Goal: Task Accomplishment & Management: Complete application form

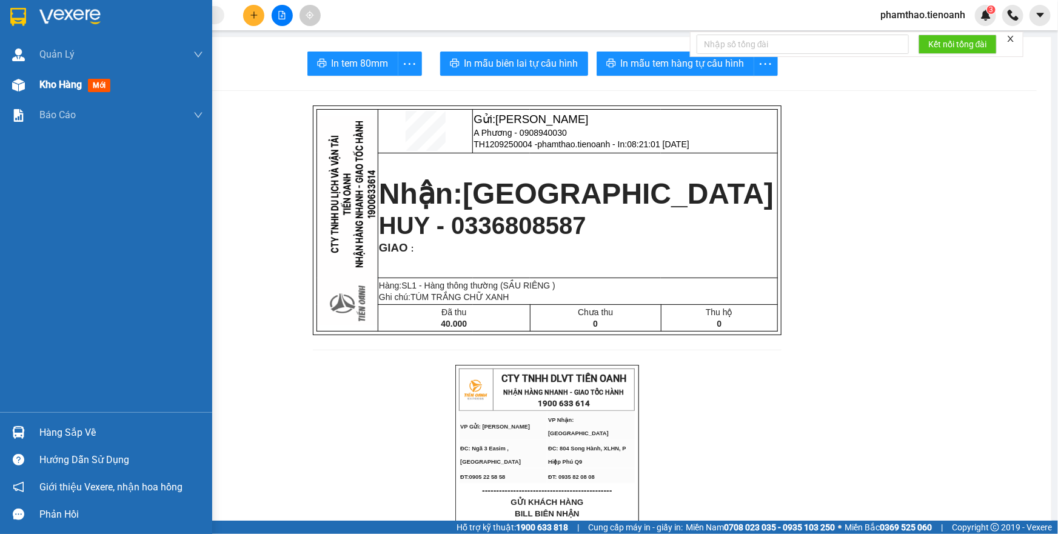
click at [69, 90] on span "Kho hàng" at bounding box center [60, 85] width 42 height 12
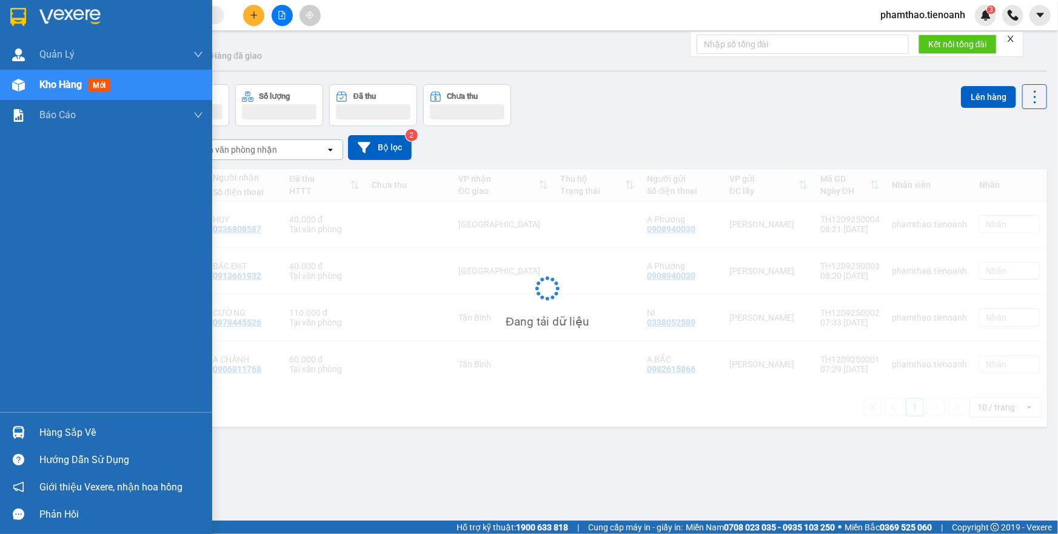
click at [69, 90] on span "Kho hàng" at bounding box center [60, 85] width 42 height 12
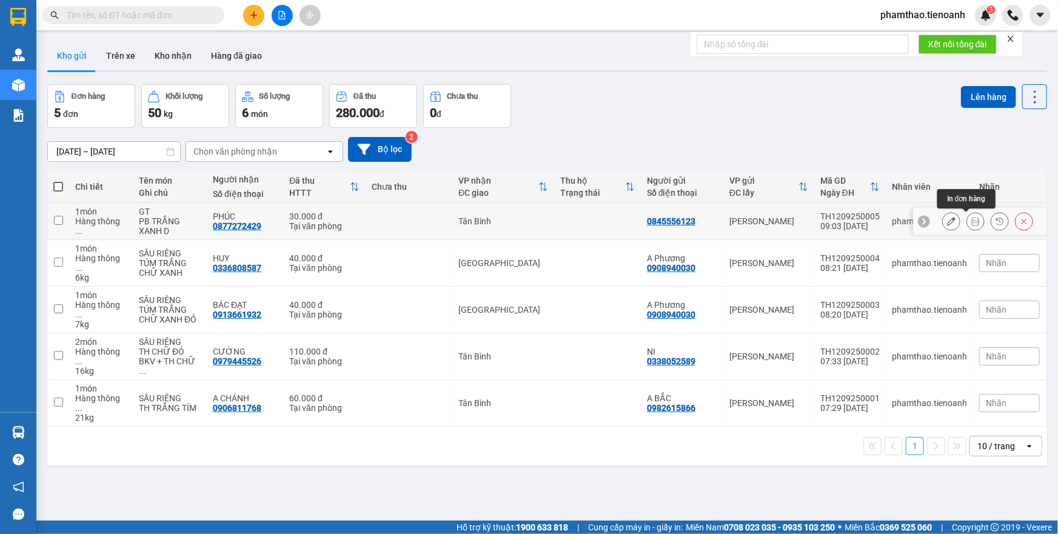
drag, startPoint x: 965, startPoint y: 224, endPoint x: 959, endPoint y: 224, distance: 6.1
click at [967, 224] on button at bounding box center [975, 221] width 17 height 21
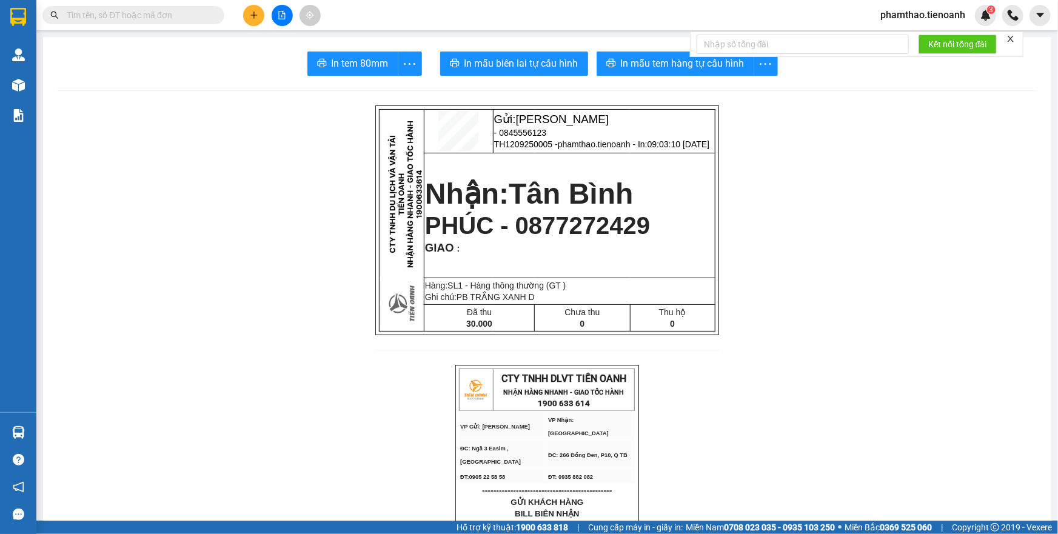
click at [709, 57] on div "Kết nối tổng đài" at bounding box center [856, 44] width 333 height 25
drag, startPoint x: 646, startPoint y: 59, endPoint x: 902, endPoint y: 213, distance: 299.4
click at [655, 63] on span "In mẫu tem hàng tự cấu hình" at bounding box center [683, 63] width 124 height 15
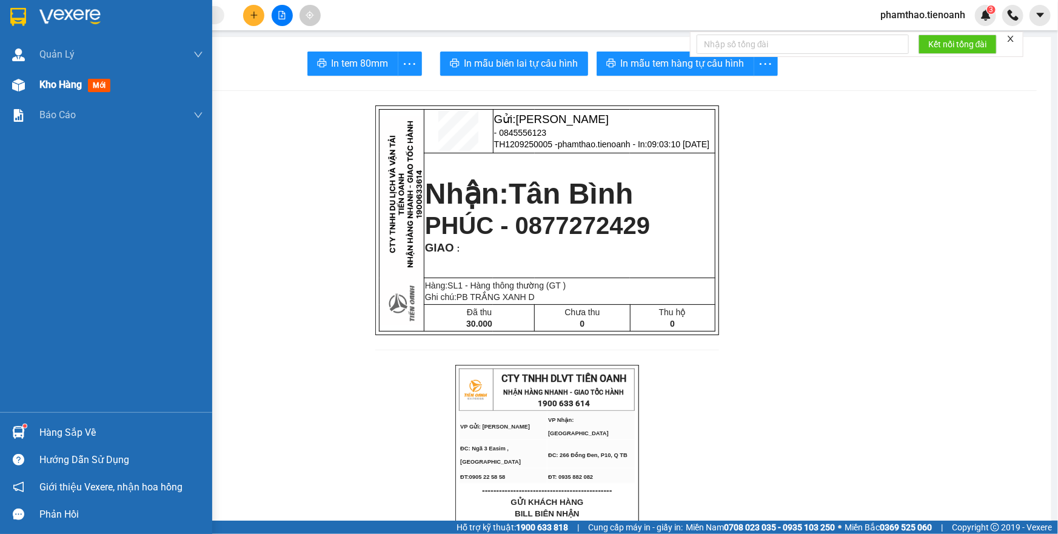
click at [45, 86] on span "Kho hàng" at bounding box center [60, 85] width 42 height 12
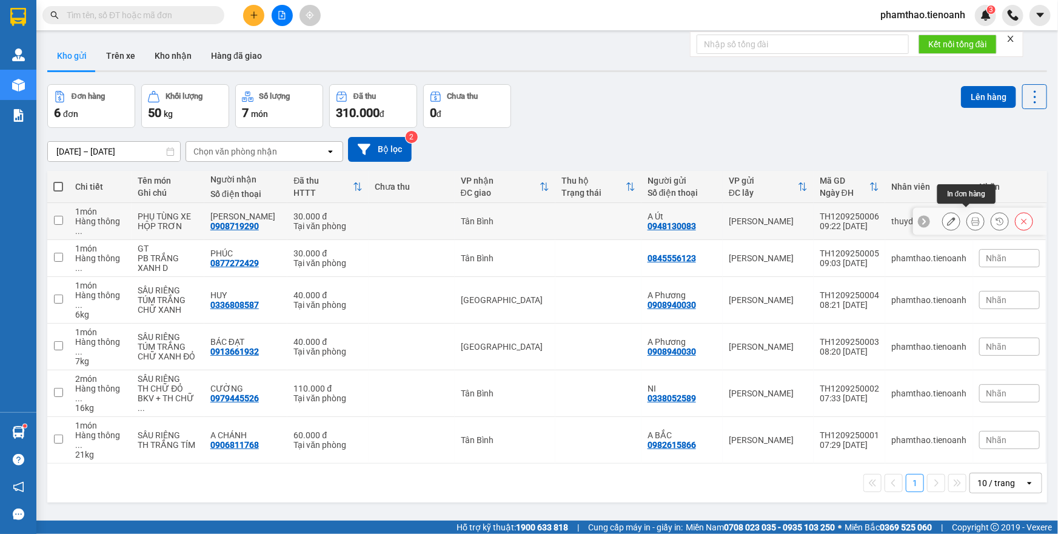
click at [971, 217] on icon at bounding box center [975, 221] width 8 height 8
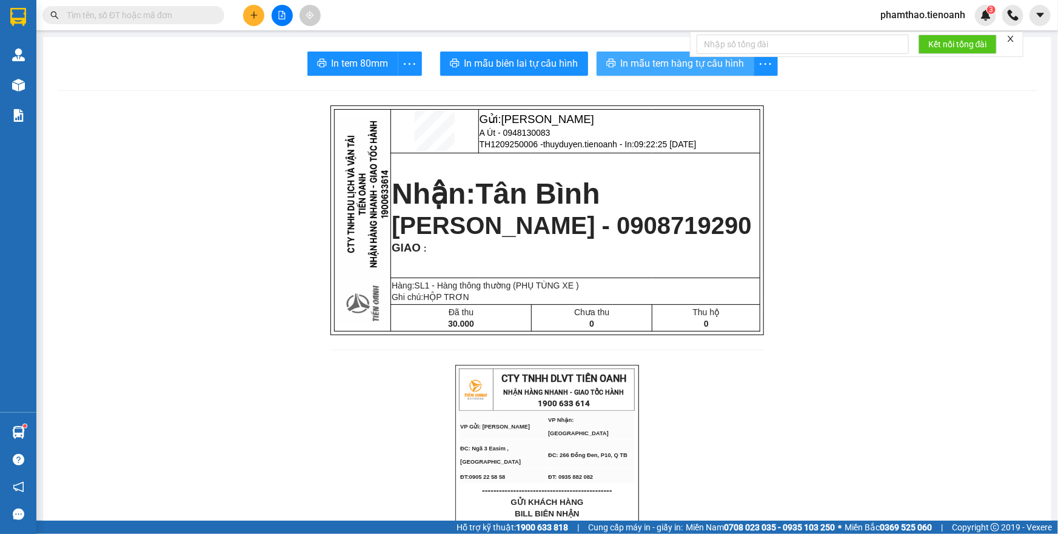
click at [678, 72] on button "In mẫu tem hàng tự cấu hình" at bounding box center [675, 64] width 158 height 24
click at [942, 17] on span "phamthao.tienoanh" at bounding box center [922, 14] width 104 height 15
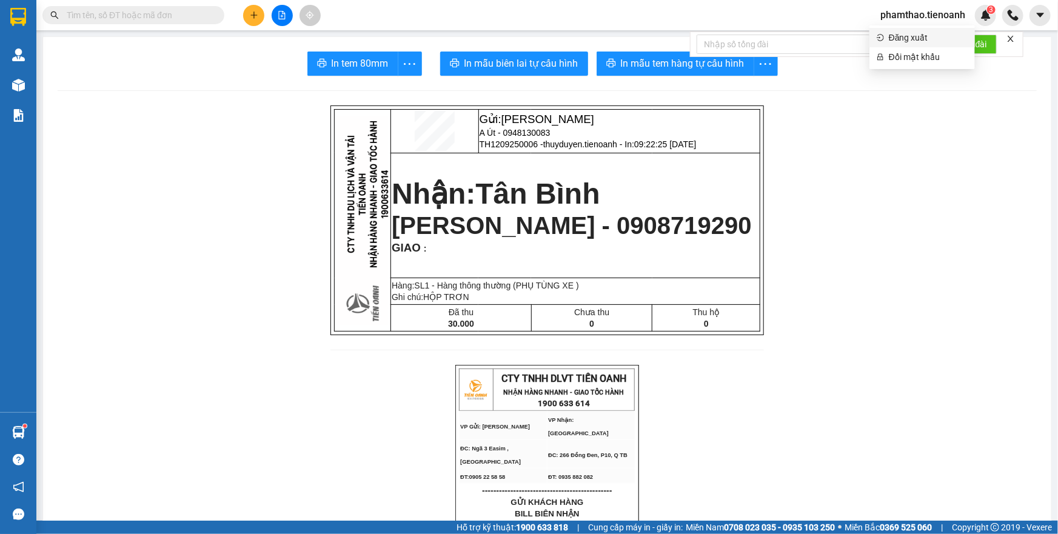
click at [927, 31] on span "Đăng xuất" at bounding box center [928, 37] width 79 height 13
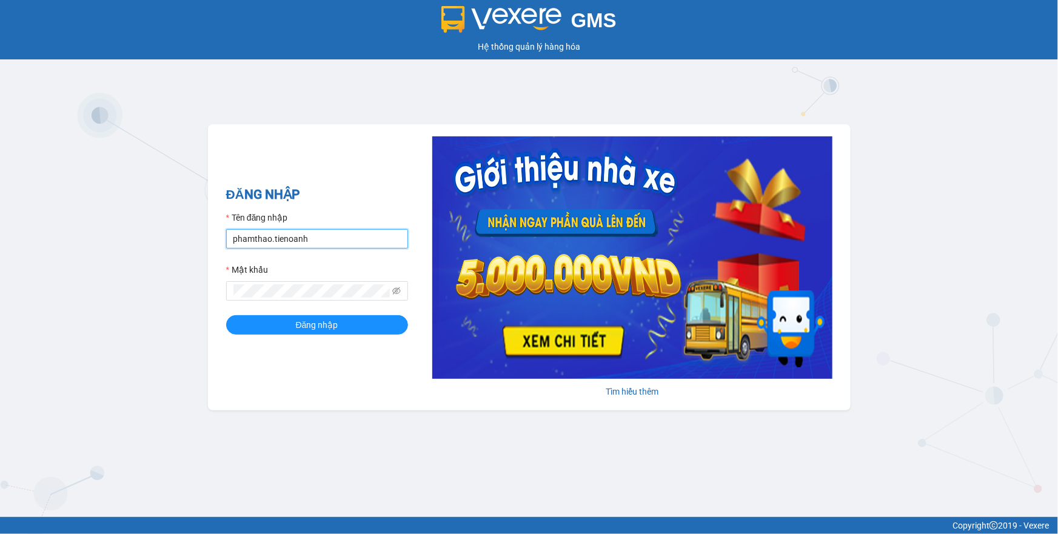
click at [298, 236] on input "phamthao.tienoanh" at bounding box center [317, 238] width 182 height 19
type input "thuyduyen.tienoanh"
click at [393, 336] on div "ĐĂNG NHẬP Tên đăng nhập thuyduyen.tienoanh Mật khẩu Đăng nhập" at bounding box center [317, 267] width 182 height 165
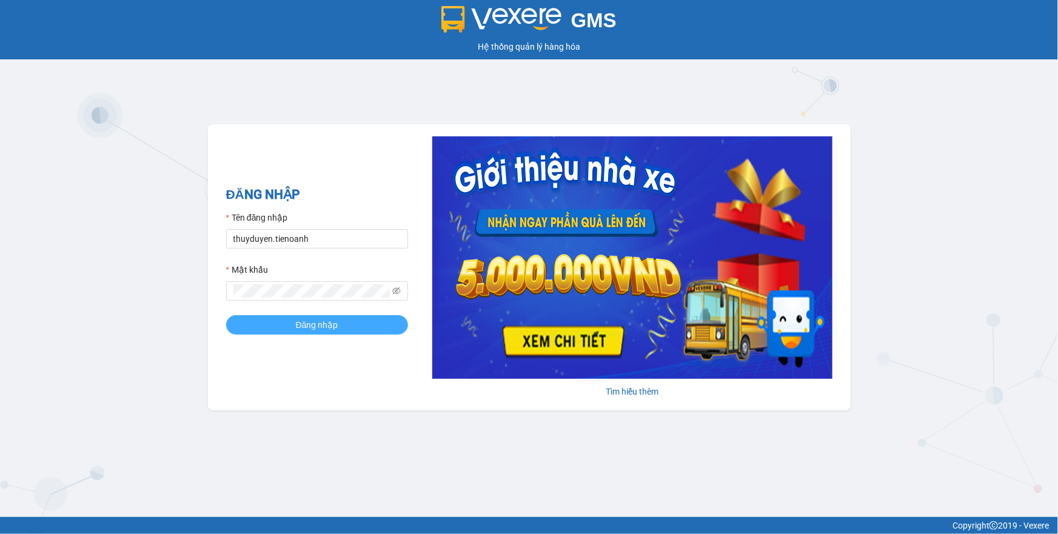
drag, startPoint x: 392, startPoint y: 329, endPoint x: 408, endPoint y: 40, distance: 288.9
click at [395, 326] on button "Đăng nhập" at bounding box center [317, 324] width 182 height 19
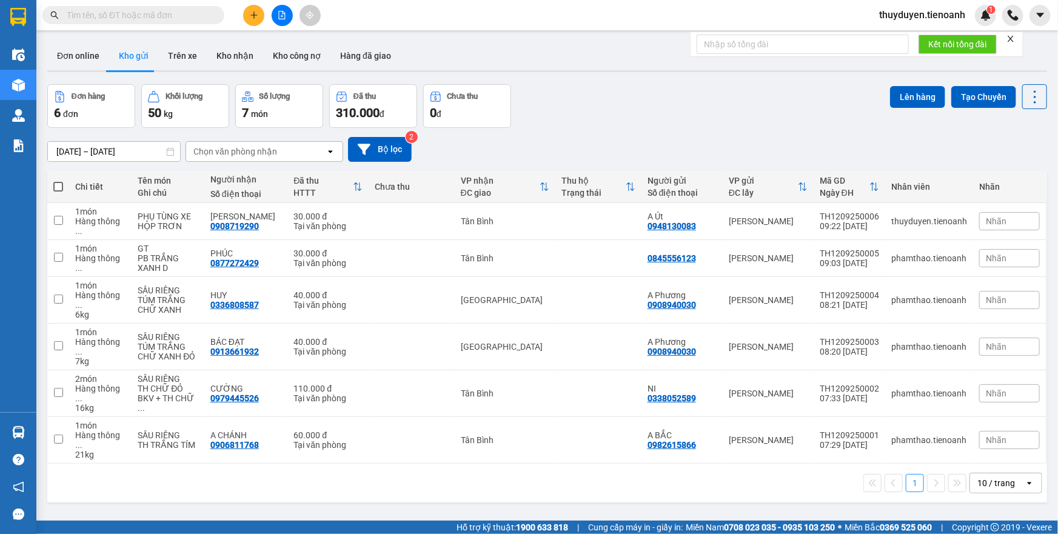
click at [255, 15] on icon "plus" at bounding box center [253, 15] width 7 height 1
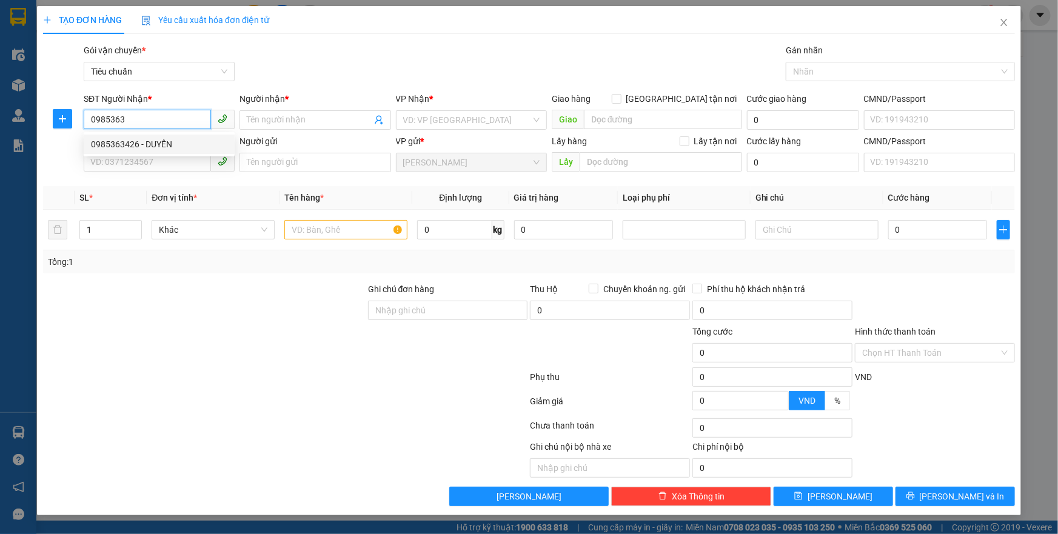
click at [154, 142] on div "0985363426 - DUYÊN" at bounding box center [159, 144] width 136 height 13
type input "0985363426"
type input "DUYÊN"
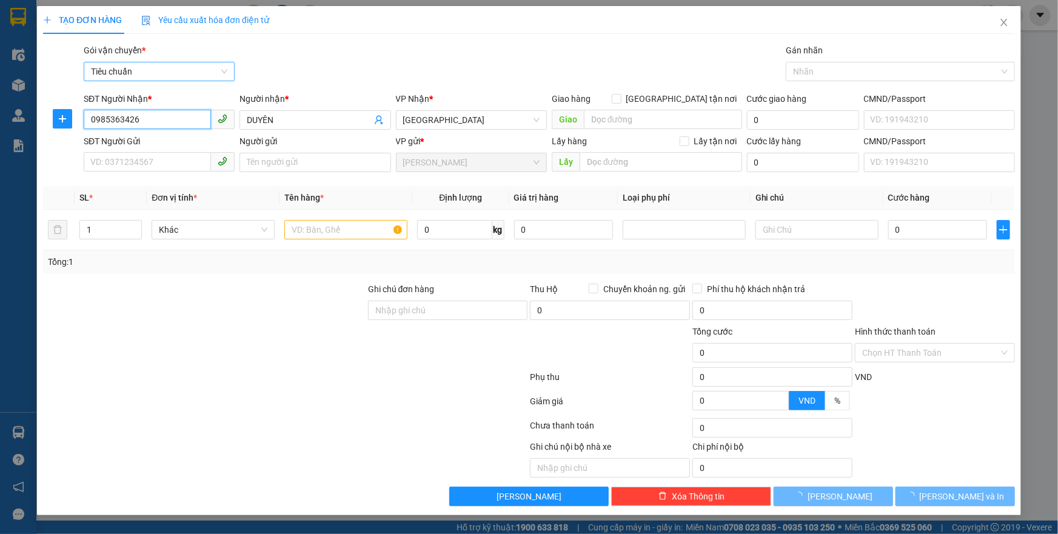
type input "360.000"
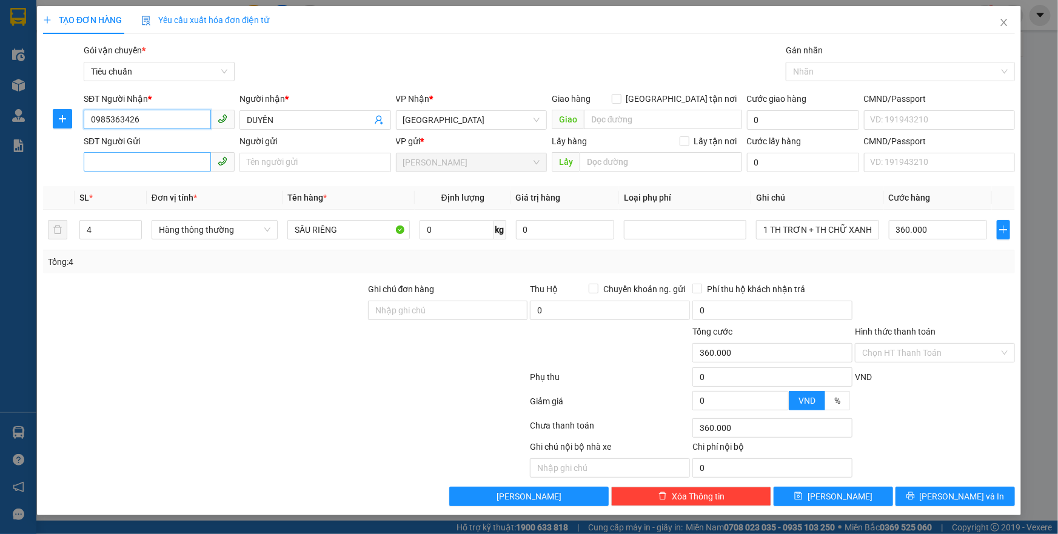
type input "0985363426"
click at [144, 161] on input "SĐT Người Gửi" at bounding box center [147, 161] width 127 height 19
click at [154, 182] on div "0968393592 - TRỌNG" at bounding box center [159, 186] width 136 height 13
type input "0968393592"
type input "TRỌNG"
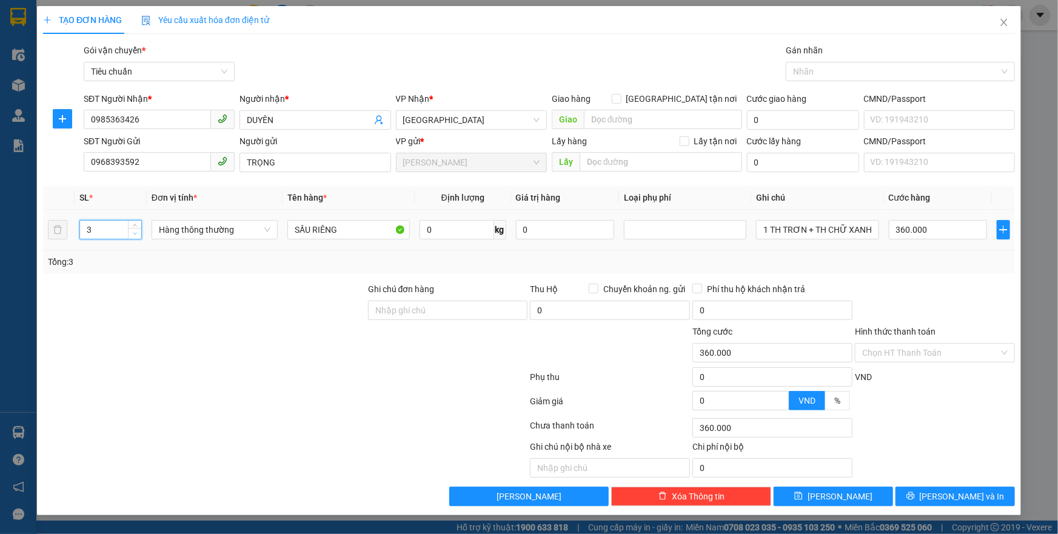
click at [133, 236] on span "down" at bounding box center [135, 233] width 7 height 7
type input "2"
click at [132, 233] on span "down" at bounding box center [135, 233] width 7 height 7
type input "0"
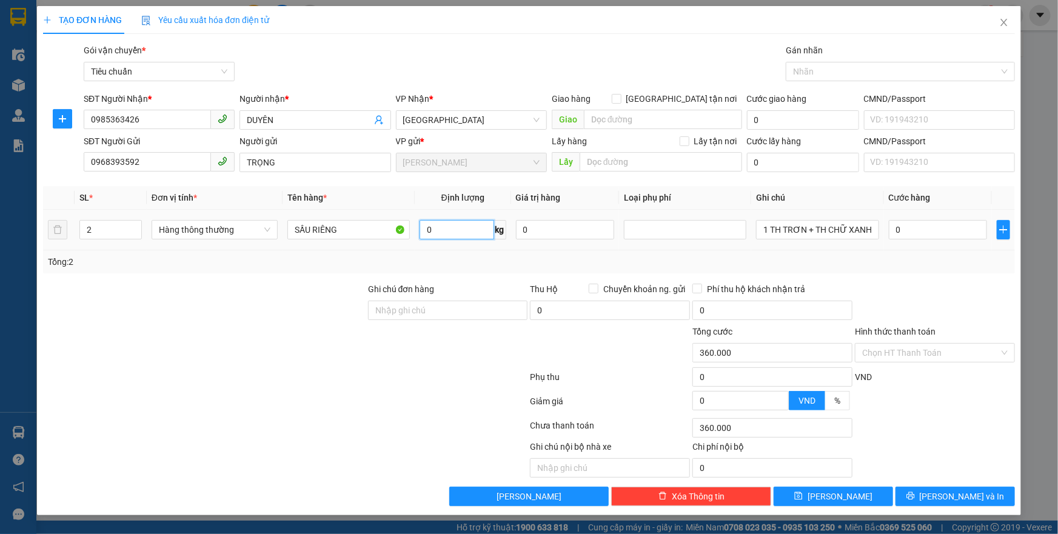
type input "0"
click at [459, 250] on div "Tổng: 2" at bounding box center [529, 261] width 972 height 23
click at [453, 233] on input "0" at bounding box center [456, 229] width 75 height 19
type input "52"
click at [846, 258] on div "Tổng: 2" at bounding box center [529, 261] width 962 height 13
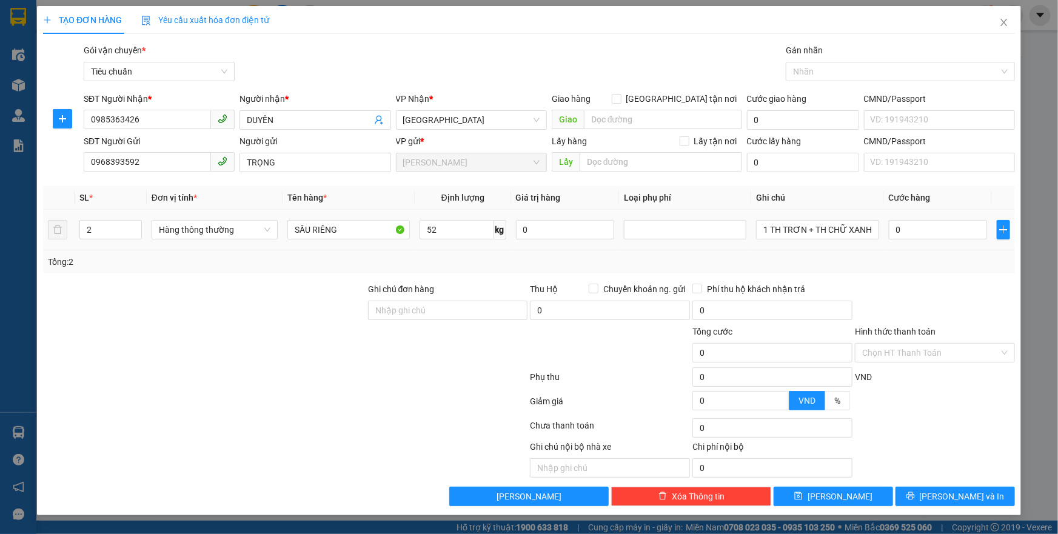
type input "100.000"
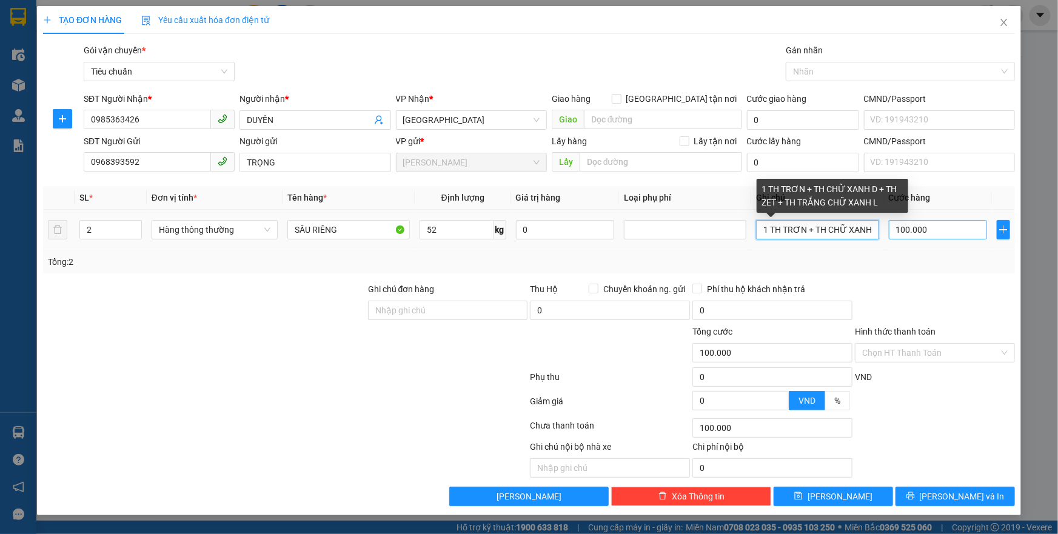
scroll to position [0, 148]
drag, startPoint x: 763, startPoint y: 230, endPoint x: 927, endPoint y: 236, distance: 163.8
click at [927, 236] on tr "2 Hàng thông thường SẦU RIÊNG 52 kg 0 1 TH TRƠN + TH CHỮ XANH D + TH ZET + TH T…" at bounding box center [529, 230] width 972 height 41
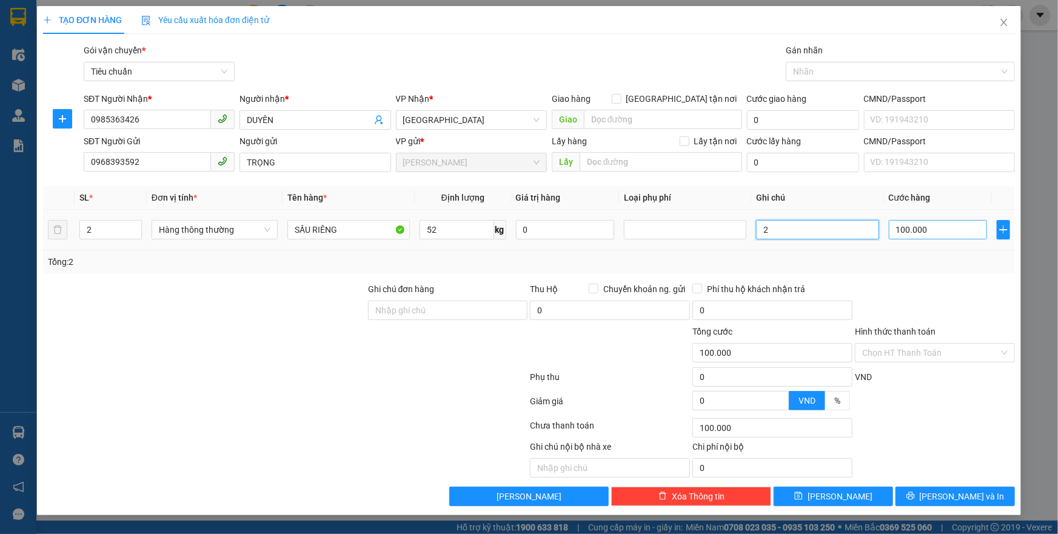
scroll to position [0, 0]
type input "2 TH CHỮ HERO"
click at [927, 237] on input "100.000" at bounding box center [938, 229] width 99 height 19
type input "2"
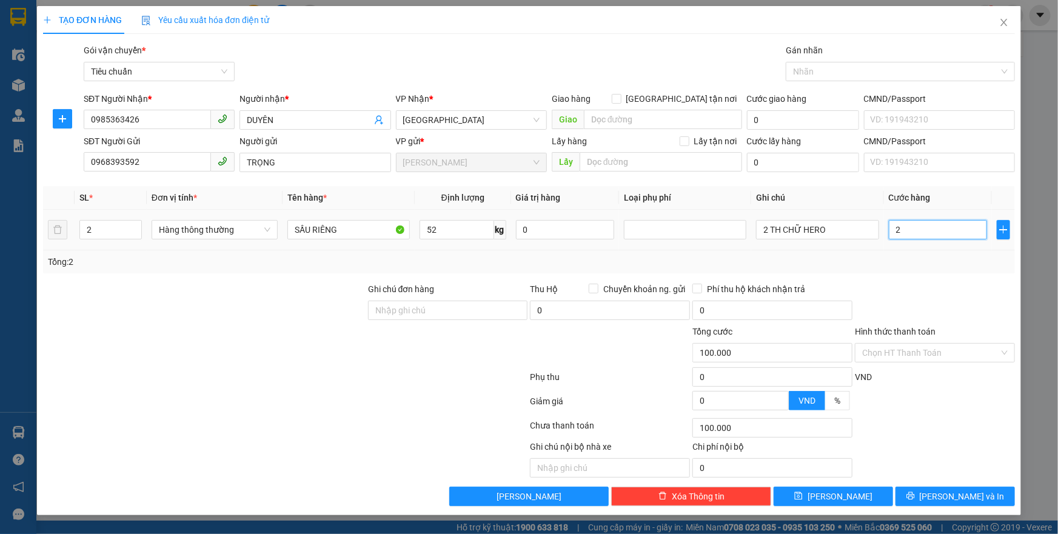
type input "2"
type input "20"
type input "200"
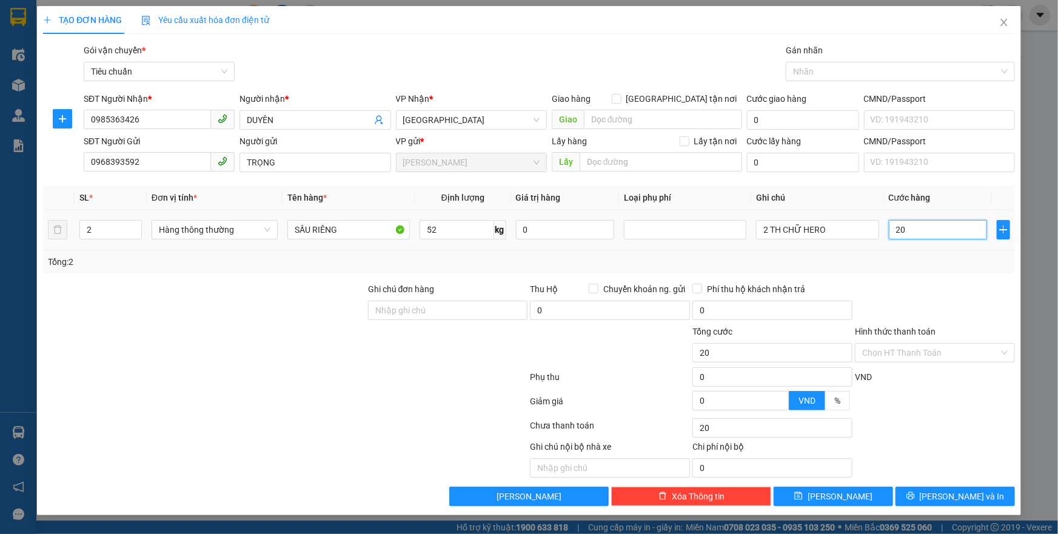
type input "200"
type input "200.000"
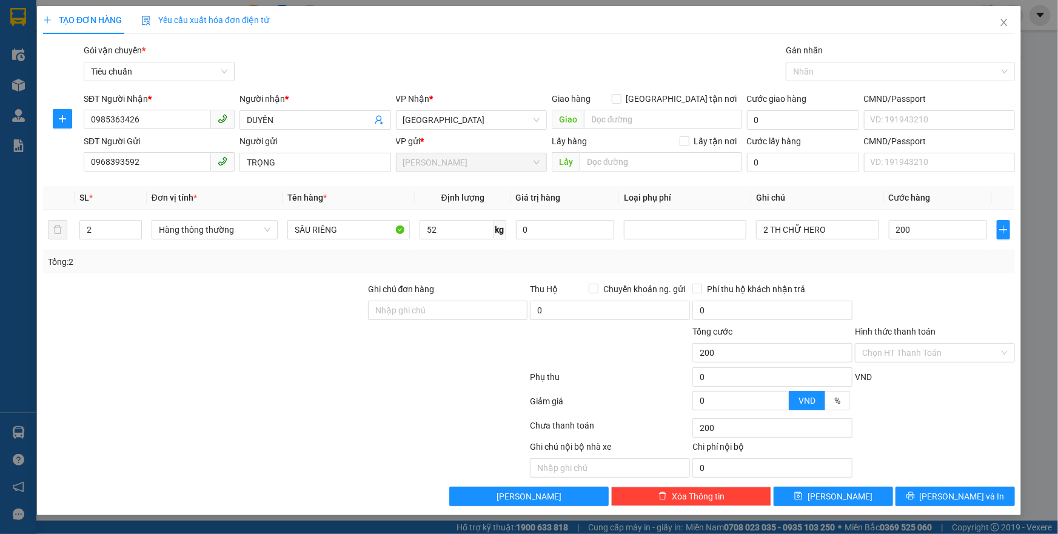
type input "200.000"
click at [934, 262] on div "Tổng: 2" at bounding box center [529, 261] width 962 height 13
click at [913, 342] on div "Hình thức thanh toán Chọn HT Thanh Toán" at bounding box center [935, 346] width 160 height 42
click at [926, 358] on input "Hình thức thanh toán" at bounding box center [930, 353] width 137 height 18
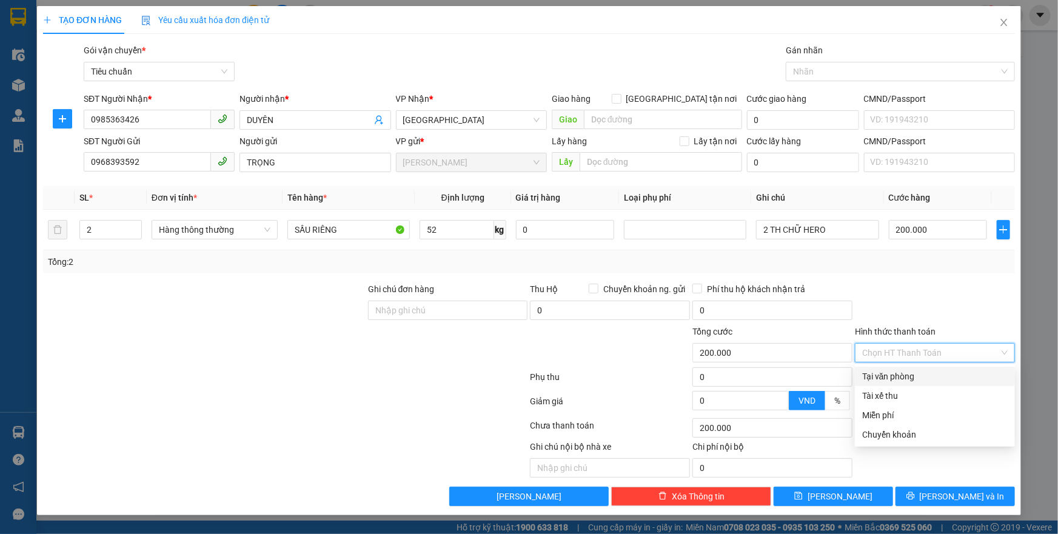
drag, startPoint x: 924, startPoint y: 370, endPoint x: 926, endPoint y: 400, distance: 29.8
click at [924, 371] on div "Tại văn phòng" at bounding box center [934, 376] width 145 height 13
type input "0"
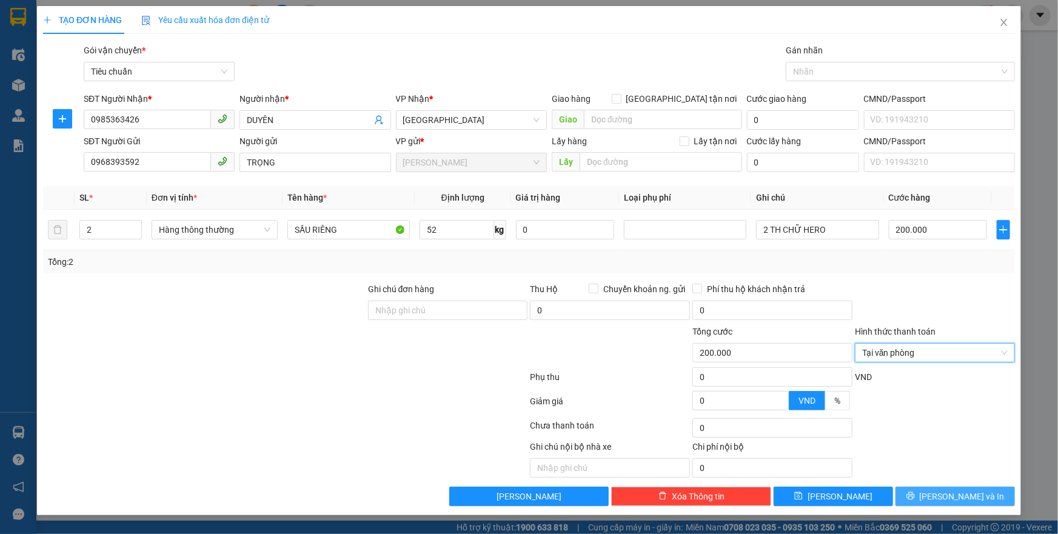
click at [921, 495] on button "Lưu và In" at bounding box center [954, 496] width 119 height 19
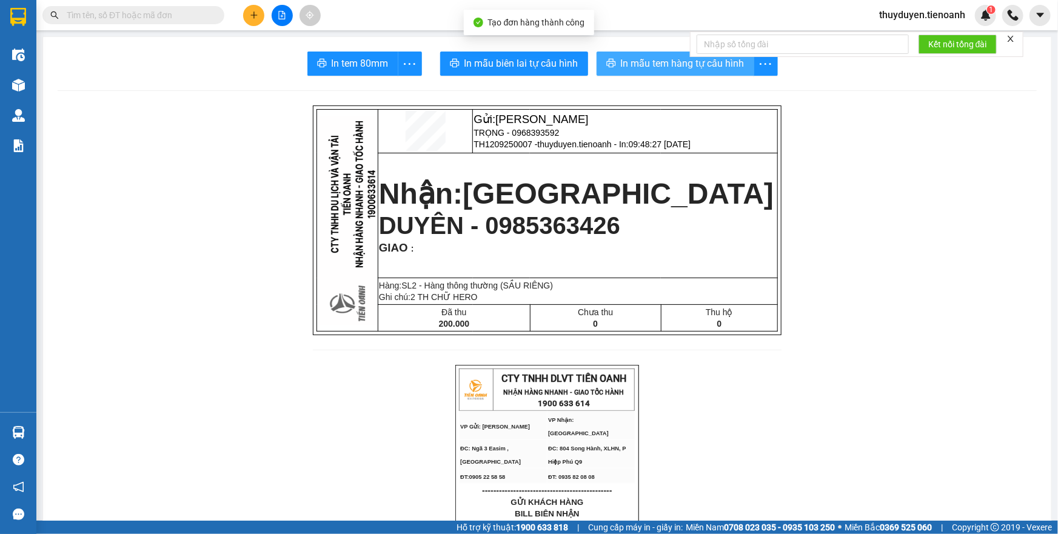
click at [661, 60] on span "In mẫu tem hàng tự cấu hình" at bounding box center [683, 63] width 124 height 15
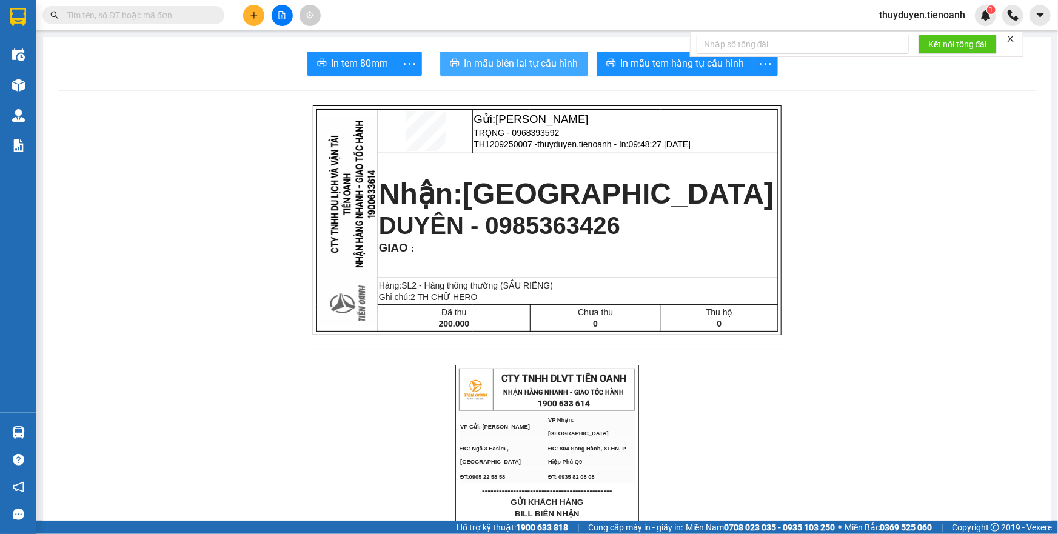
drag, startPoint x: 520, startPoint y: 66, endPoint x: 537, endPoint y: 64, distance: 17.1
click at [521, 66] on span "In mẫu biên lai tự cấu hình" at bounding box center [521, 63] width 114 height 15
click at [244, 12] on button at bounding box center [253, 15] width 21 height 21
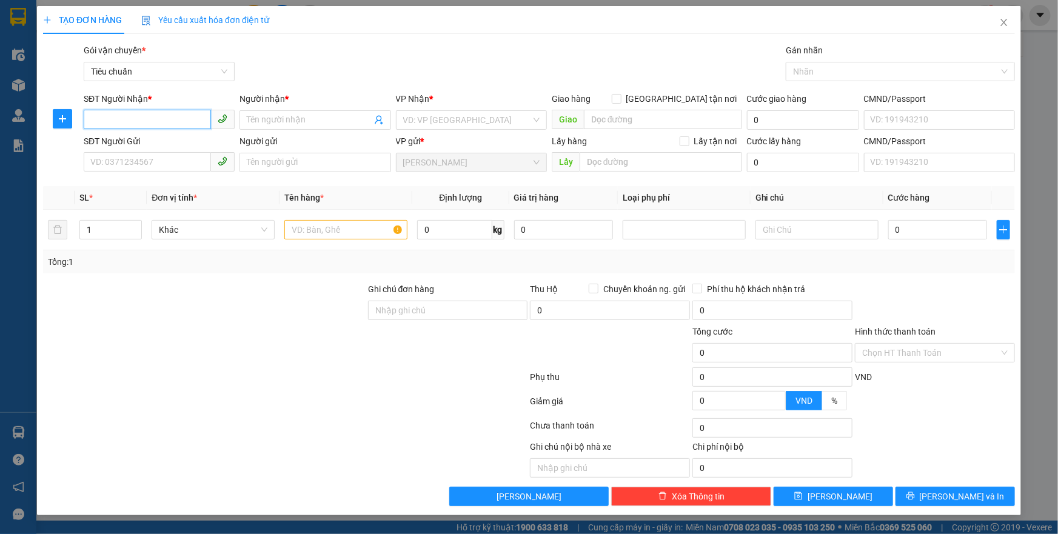
click at [169, 115] on input "SĐT Người Nhận *" at bounding box center [147, 119] width 127 height 19
click at [166, 141] on div "0989805466 - A VINH" at bounding box center [159, 144] width 136 height 13
type input "0989805466"
type input "A VINH"
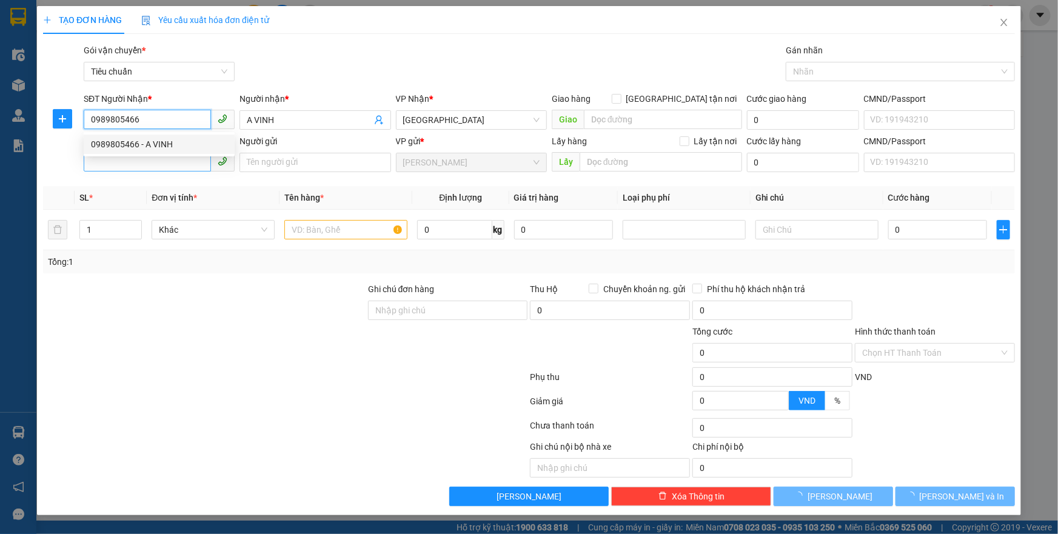
type input "60.000"
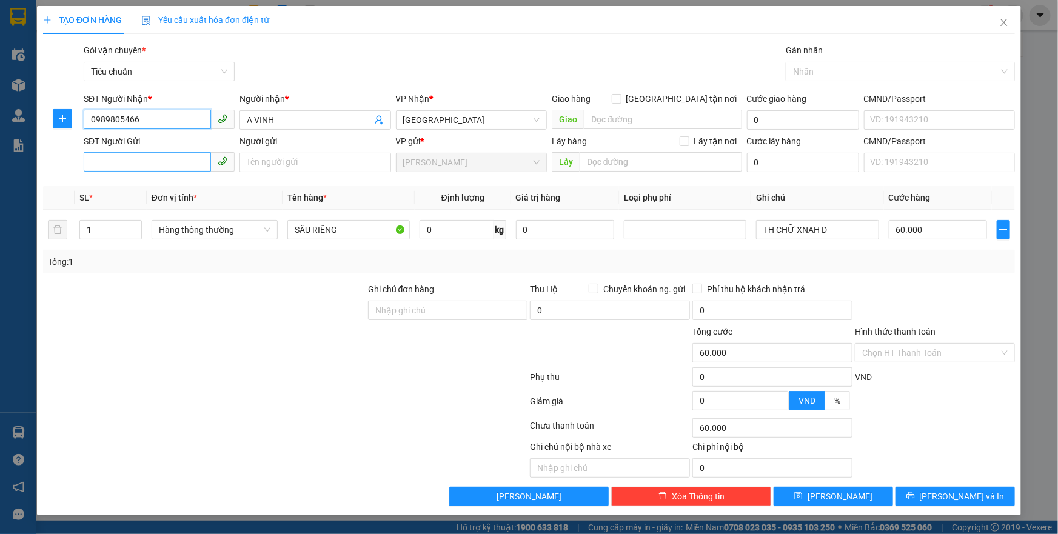
type input "0989805466"
click at [147, 165] on input "SĐT Người Gửi" at bounding box center [147, 161] width 127 height 19
click at [168, 163] on input "SĐT Người Gửi" at bounding box center [147, 161] width 127 height 19
type input "0815262124"
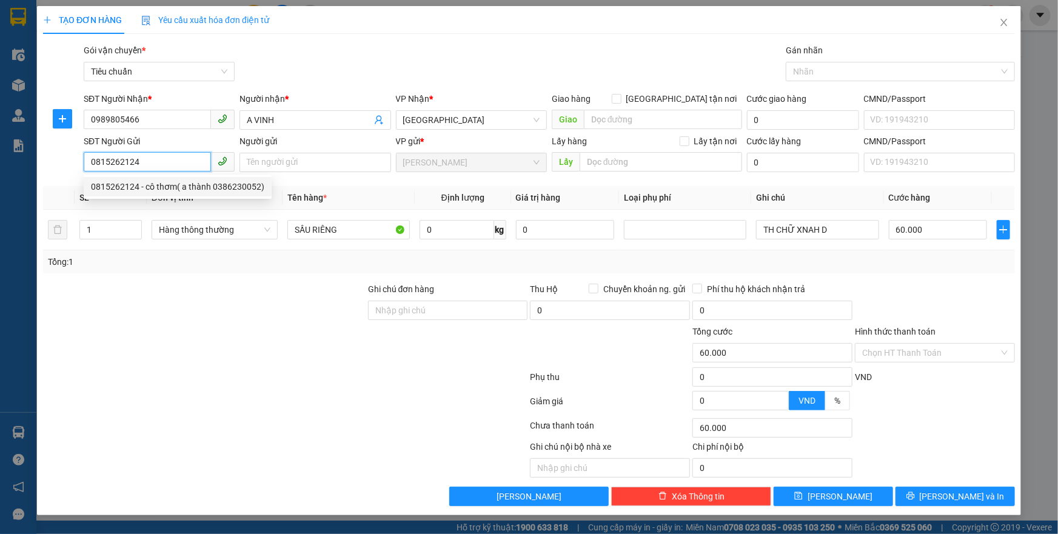
click at [166, 182] on div "0815262124 - cô thơm( a thành 0386230052)" at bounding box center [177, 186] width 173 height 13
type input "cô thơm( a thành 0386230052)"
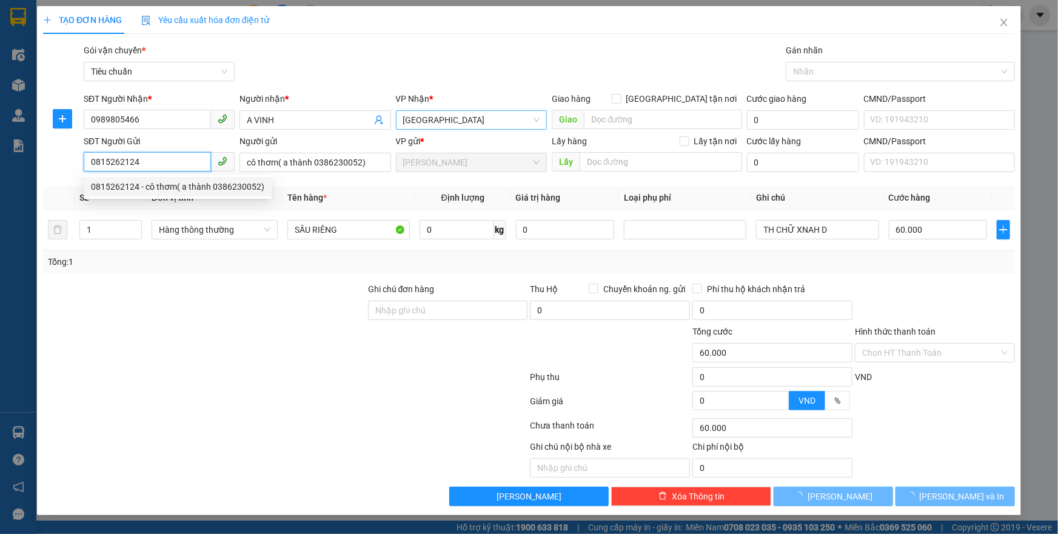
type input "80.000"
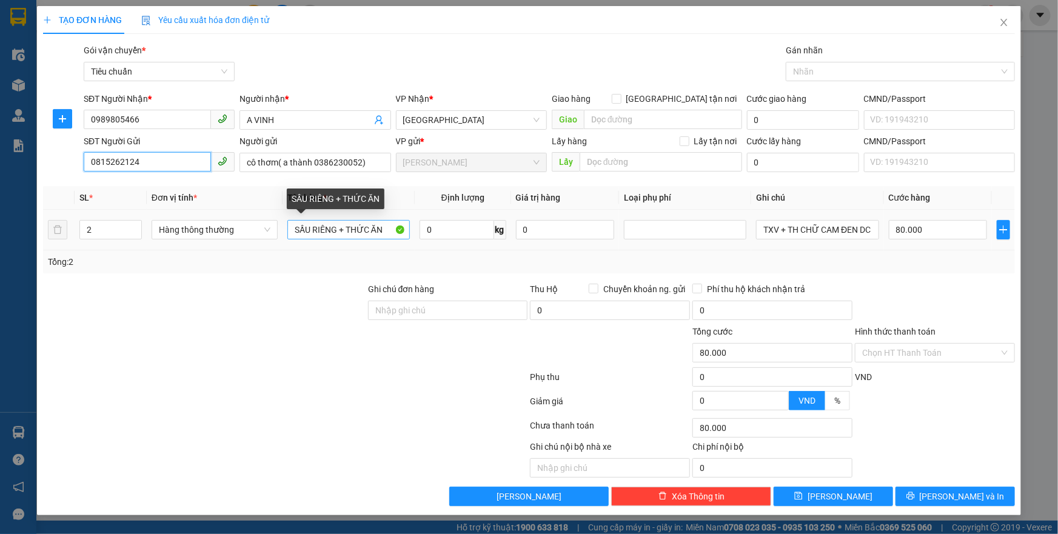
type input "0815262124"
drag, startPoint x: 383, startPoint y: 230, endPoint x: 348, endPoint y: 230, distance: 35.2
click at [348, 230] on input "SẦU RIÊNG + THỨC ĂN" at bounding box center [348, 229] width 122 height 19
type input "SẦU RIÊNG + CHUỐI"
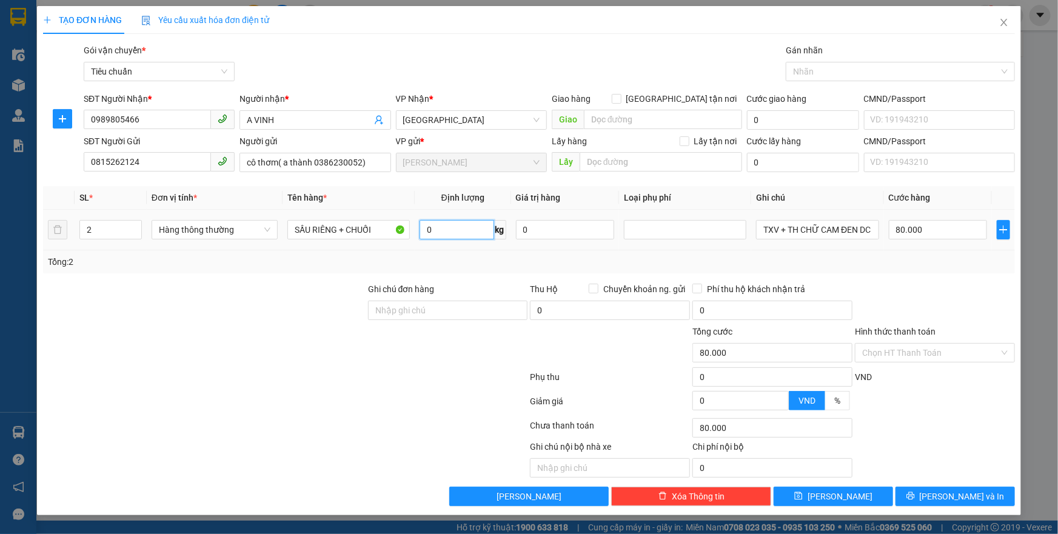
click at [438, 231] on input "0" at bounding box center [456, 229] width 75 height 19
type input "13"
click at [470, 258] on div "Tổng: 2" at bounding box center [529, 261] width 962 height 13
type input "50.000"
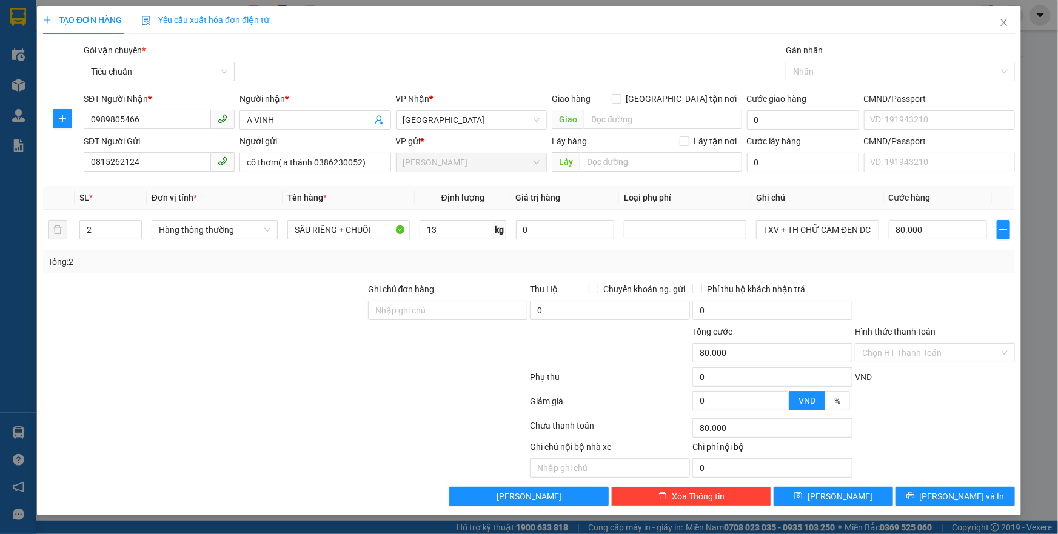
type input "50.000"
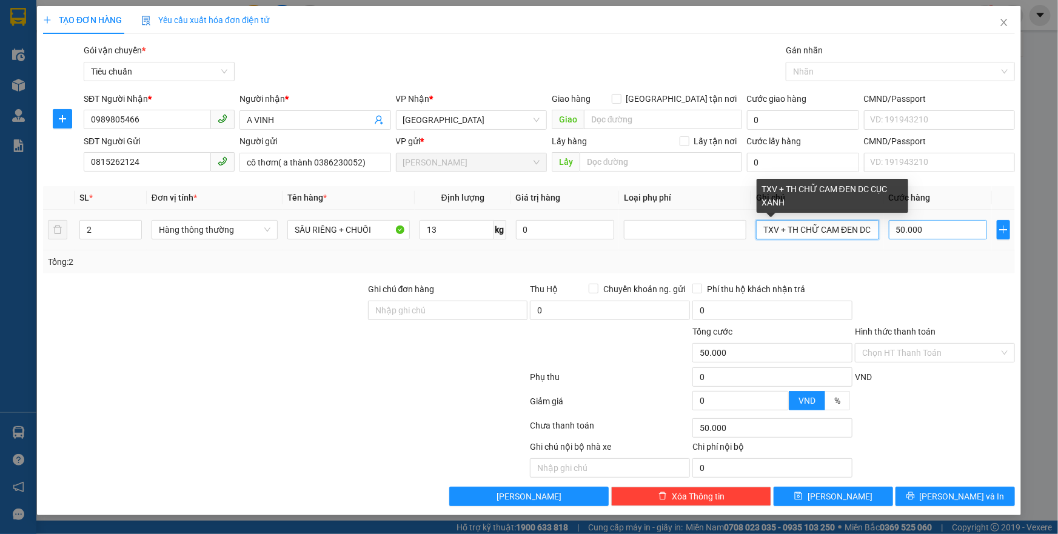
scroll to position [0, 43]
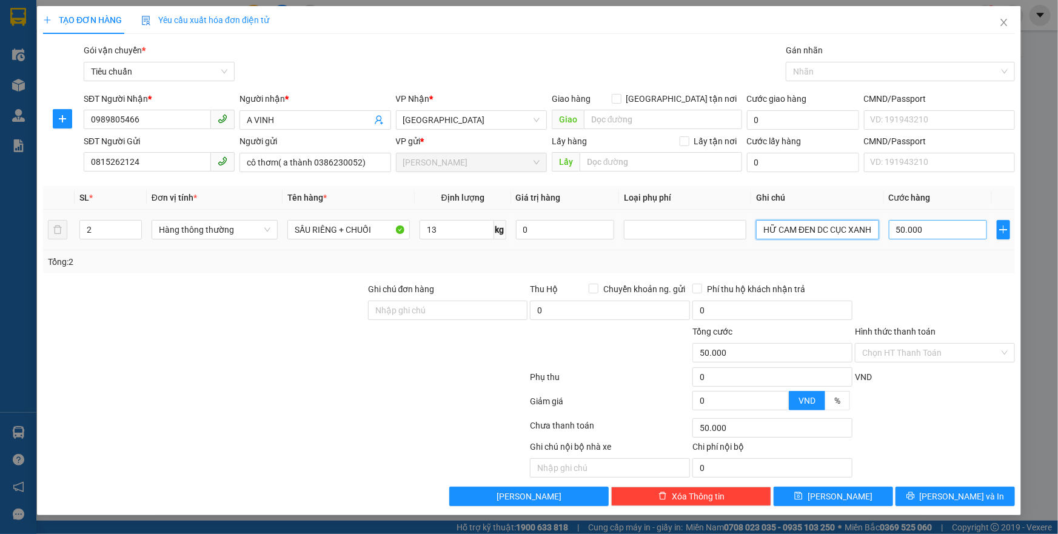
drag, startPoint x: 758, startPoint y: 228, endPoint x: 950, endPoint y: 232, distance: 192.8
click at [950, 232] on tr "2 Hàng thông thường SẦU RIÊNG + CHUỐI 13 kg 0 TXV + TH CHỮ CAM ĐEN DC CỤC XANH …" at bounding box center [529, 230] width 972 height 41
type input "H"
type input "TH PHỞ BÒ + TH CHỮ ĐEN"
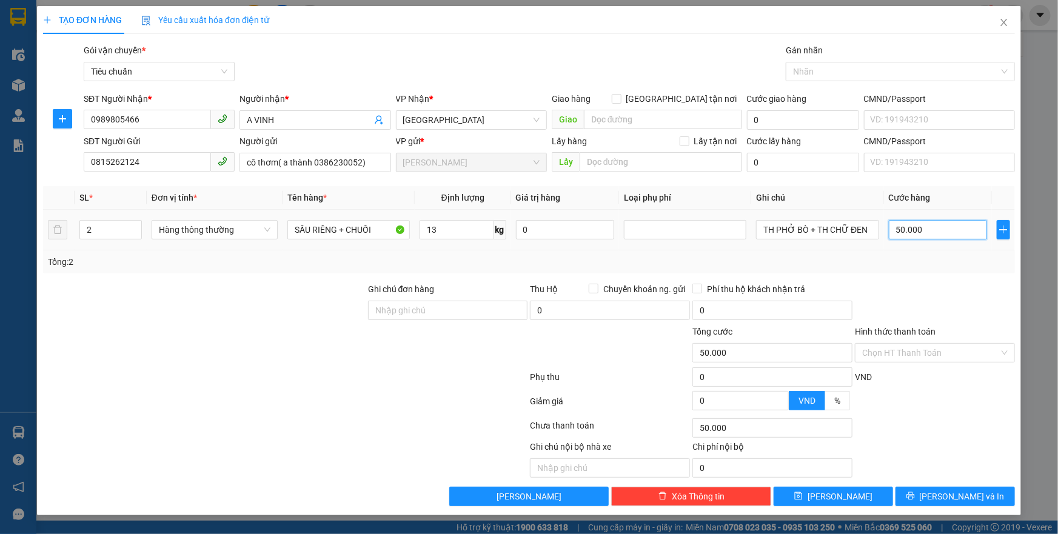
click at [950, 232] on input "50.000" at bounding box center [938, 229] width 99 height 19
type input "1"
type input "10"
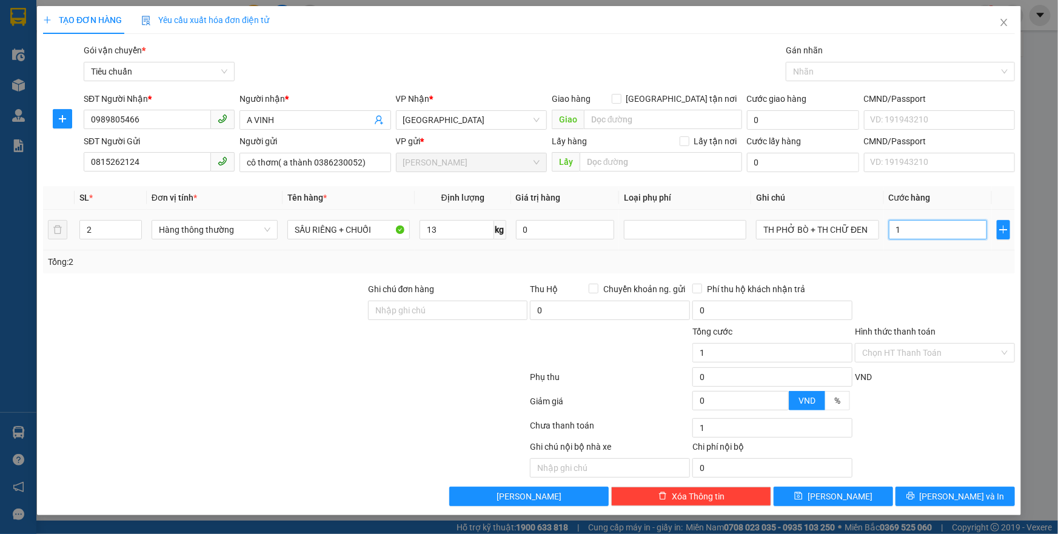
type input "10"
type input "100"
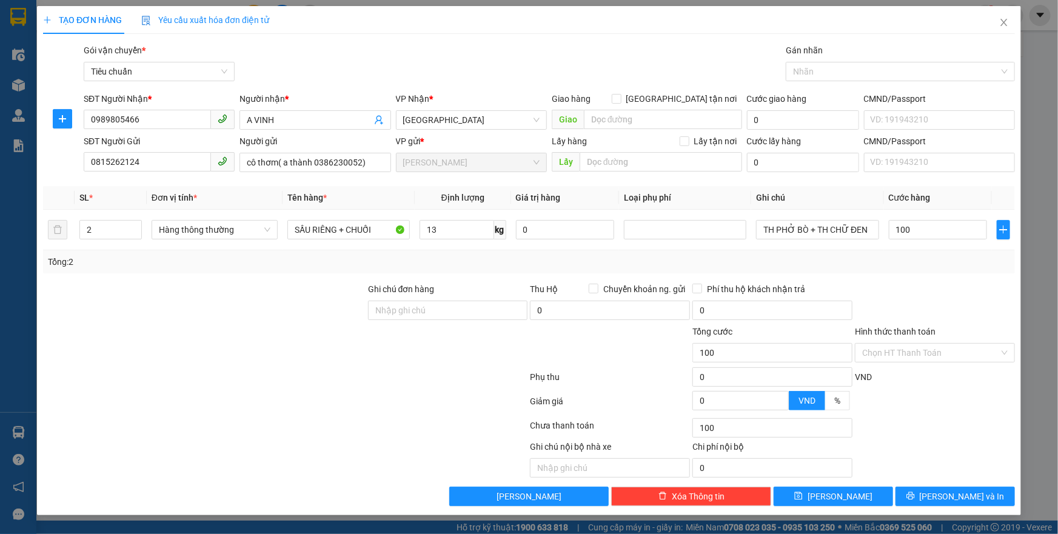
type input "100.000"
click at [920, 267] on div "Tổng: 2" at bounding box center [529, 261] width 962 height 13
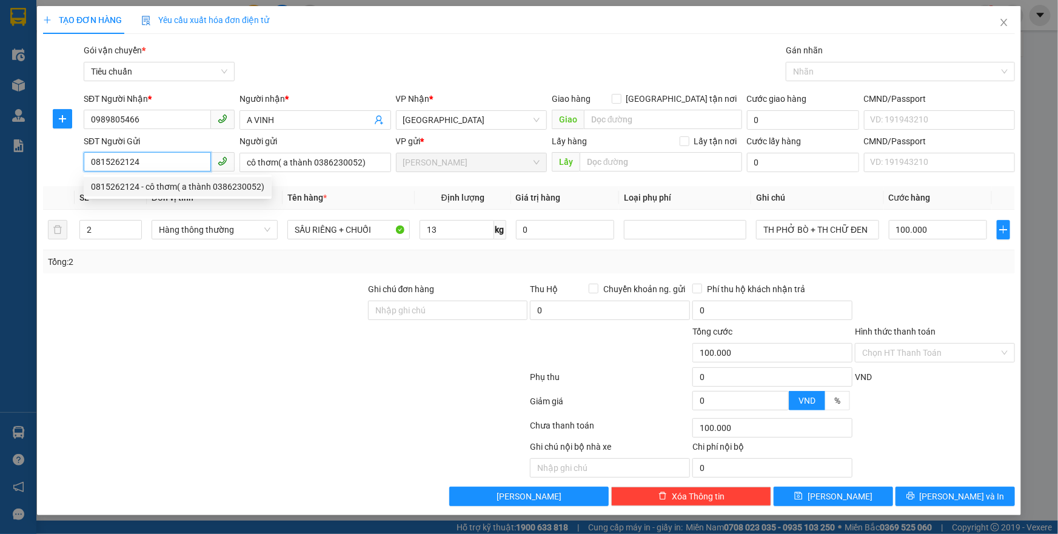
drag, startPoint x: 184, startPoint y: 152, endPoint x: 78, endPoint y: 154, distance: 106.1
click at [78, 154] on div "SĐT Người Gửi 0815262124 Người gửi cô thơm( a thành 0386230052) VP gửi * Cư Kui…" at bounding box center [529, 156] width 974 height 42
click at [884, 357] on input "Hình thức thanh toán" at bounding box center [930, 353] width 137 height 18
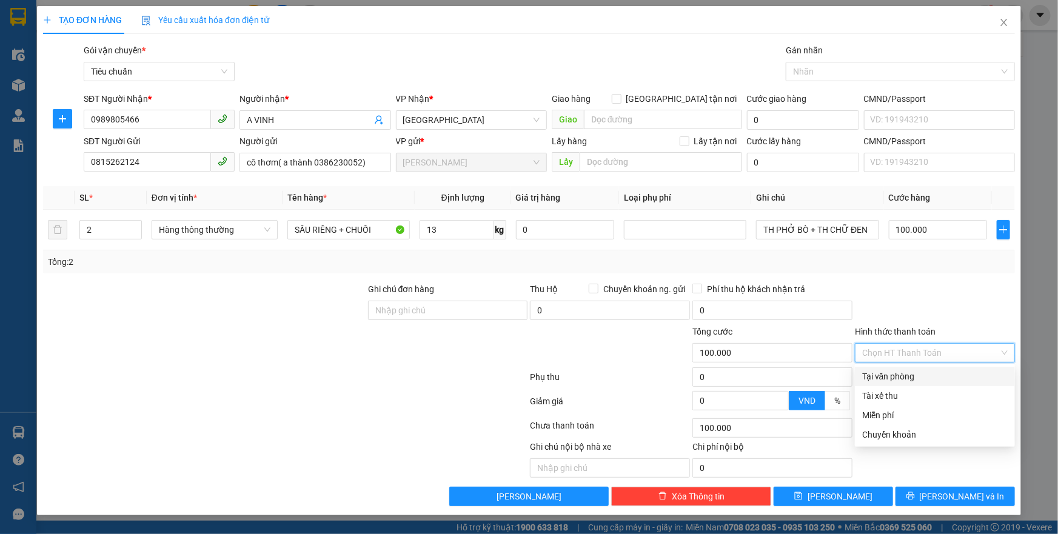
click at [890, 375] on div "Tại văn phòng" at bounding box center [934, 376] width 145 height 13
type input "0"
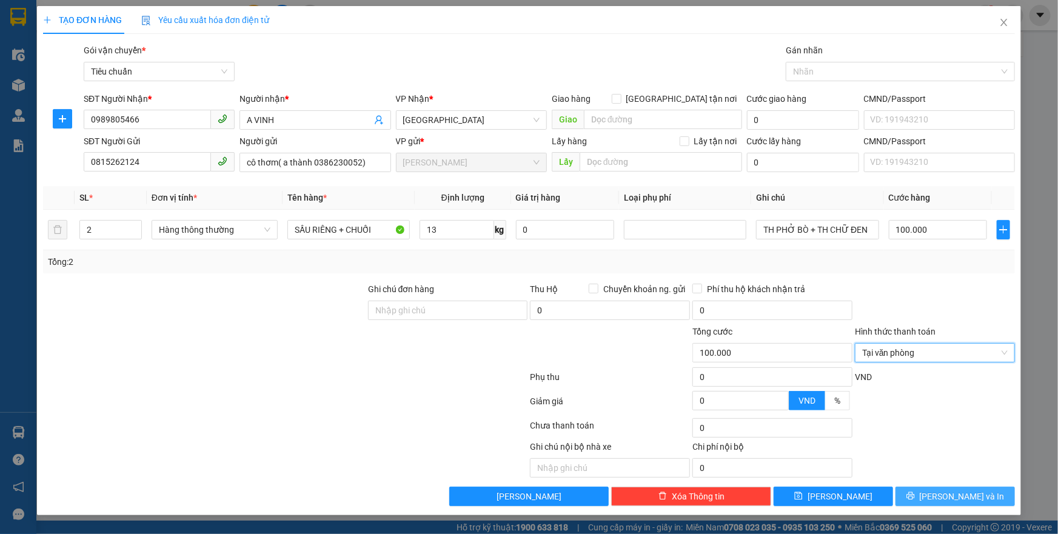
click at [952, 499] on span "Lưu và In" at bounding box center [961, 496] width 85 height 13
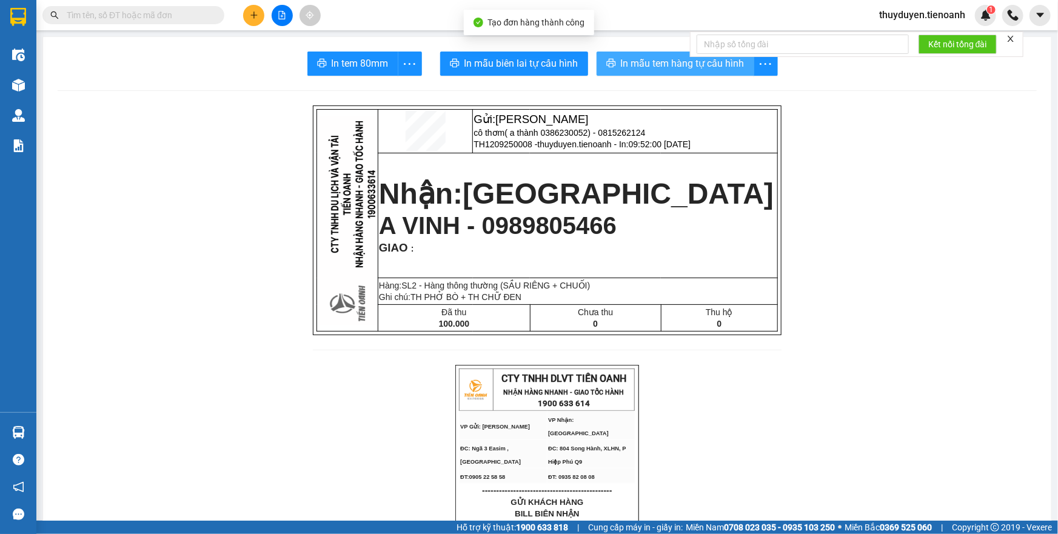
click at [621, 56] on span "In mẫu tem hàng tự cấu hình" at bounding box center [683, 63] width 124 height 15
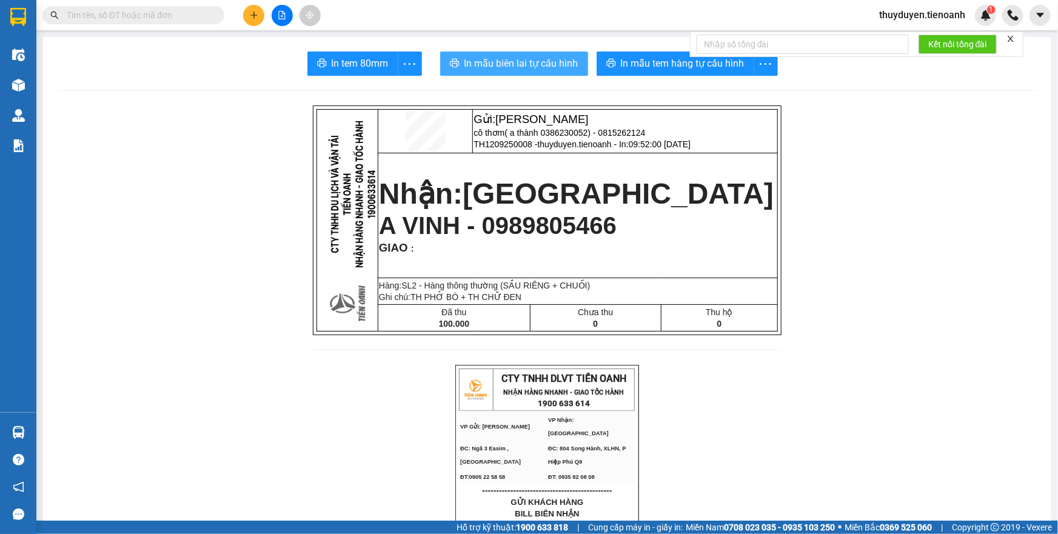
click at [524, 63] on span "In mẫu biên lai tự cấu hình" at bounding box center [521, 63] width 114 height 15
click at [898, 16] on span "thuyduyen.tienoanh" at bounding box center [921, 14] width 105 height 15
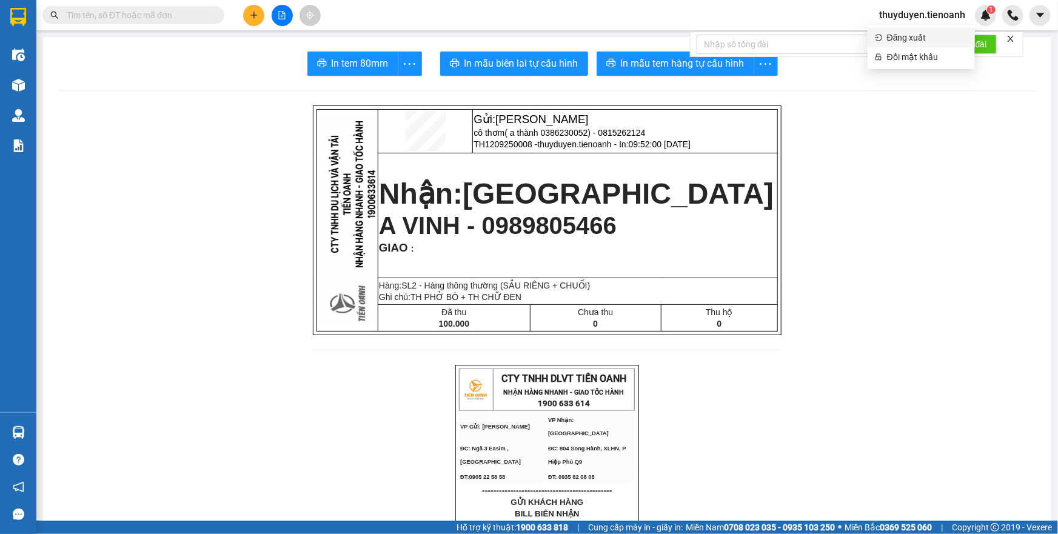
click at [897, 35] on span "Đăng xuất" at bounding box center [927, 37] width 81 height 13
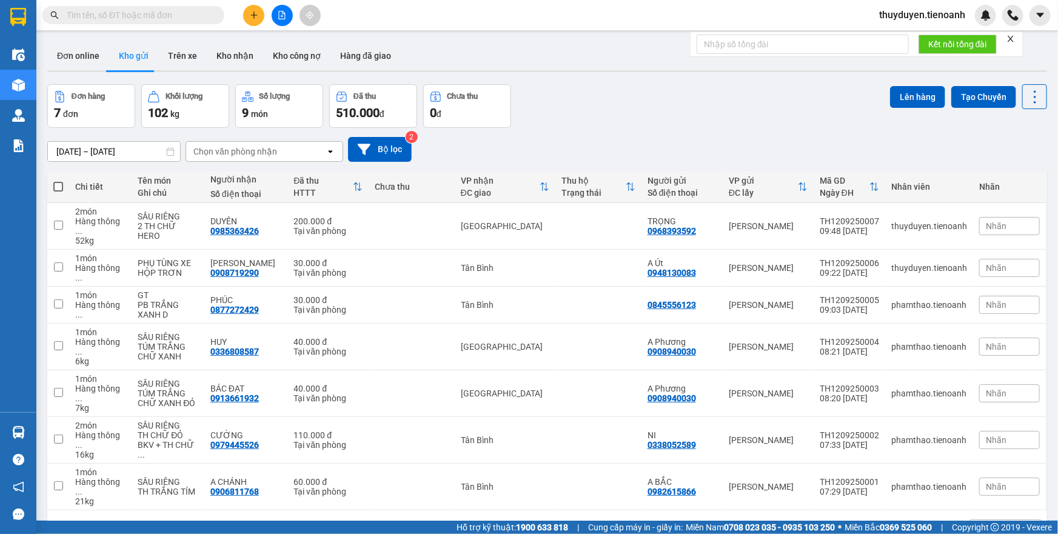
click at [184, 21] on input "text" at bounding box center [138, 14] width 143 height 13
paste input "0815262124"
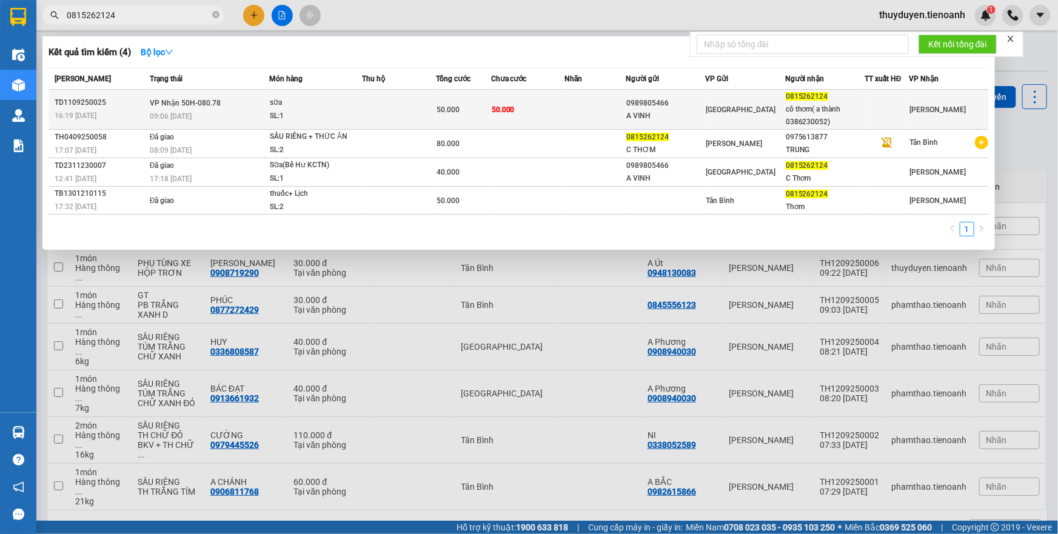
type input "0815262124"
click at [312, 99] on div "sữa" at bounding box center [315, 102] width 91 height 13
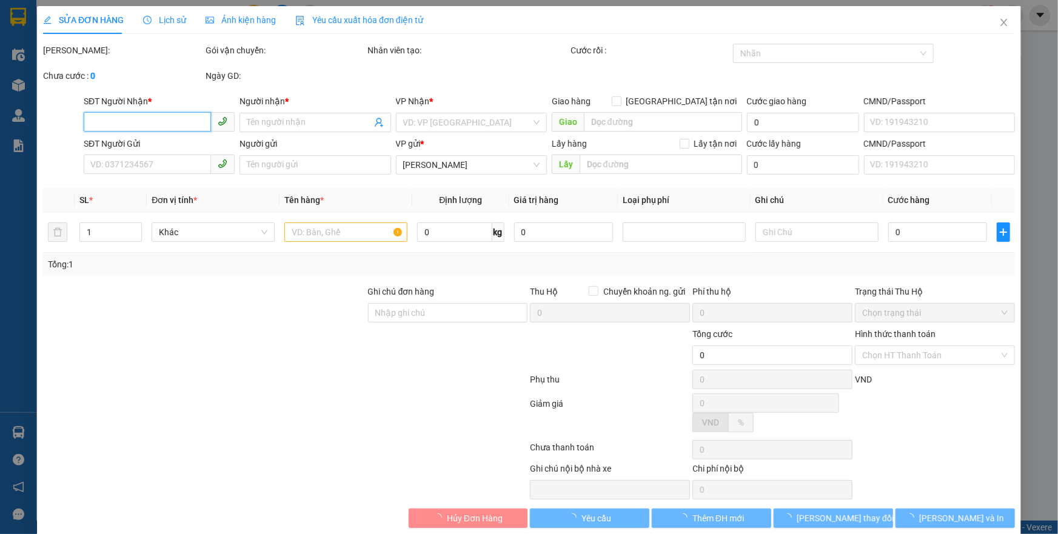
type input "0815262124"
type input "cô thơm( a thành 0386230052)"
type input "0989805466"
type input "A VINH"
type input "50.000"
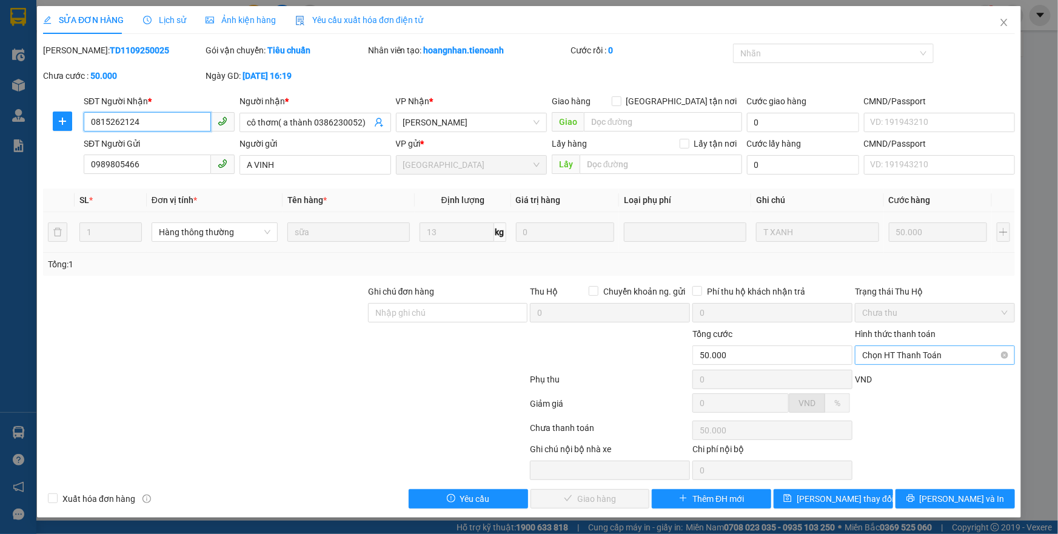
click at [911, 360] on span "Chọn HT Thanh Toán" at bounding box center [934, 355] width 145 height 18
click at [912, 376] on div "Tại văn phòng" at bounding box center [934, 378] width 145 height 13
type input "0"
click at [594, 499] on span "Lưu và Giao hàng" at bounding box center [611, 498] width 116 height 13
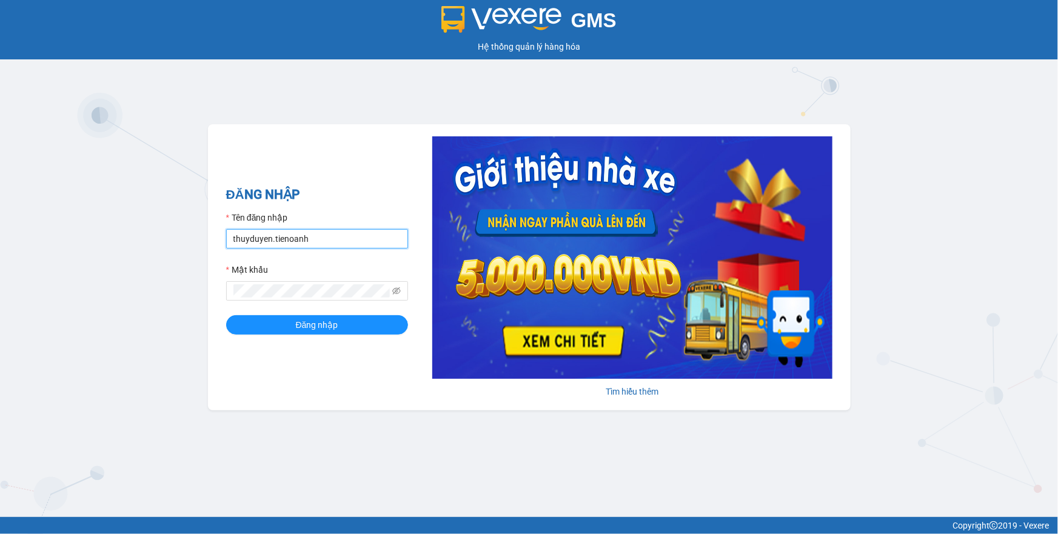
drag, startPoint x: 381, startPoint y: 239, endPoint x: 113, endPoint y: 260, distance: 269.3
click at [115, 264] on div "GMS Hệ thống quản lý hàng hóa ĐĂNG NHẬP Tên đăng nhập thuyduyen.tienoanh Mật kh…" at bounding box center [529, 258] width 1058 height 517
type input "phamthao.tienoanh"
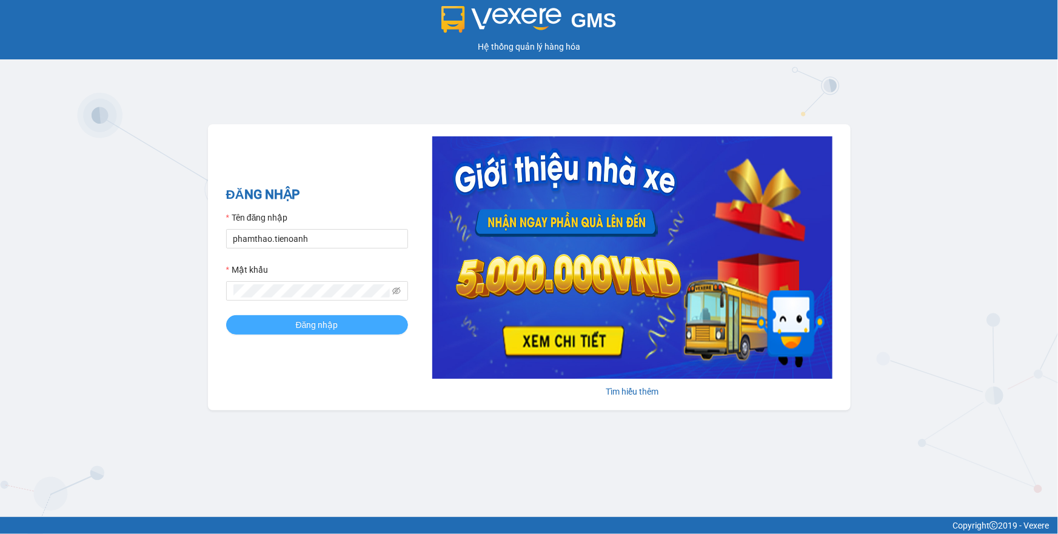
click at [282, 318] on button "Đăng nhập" at bounding box center [317, 324] width 182 height 19
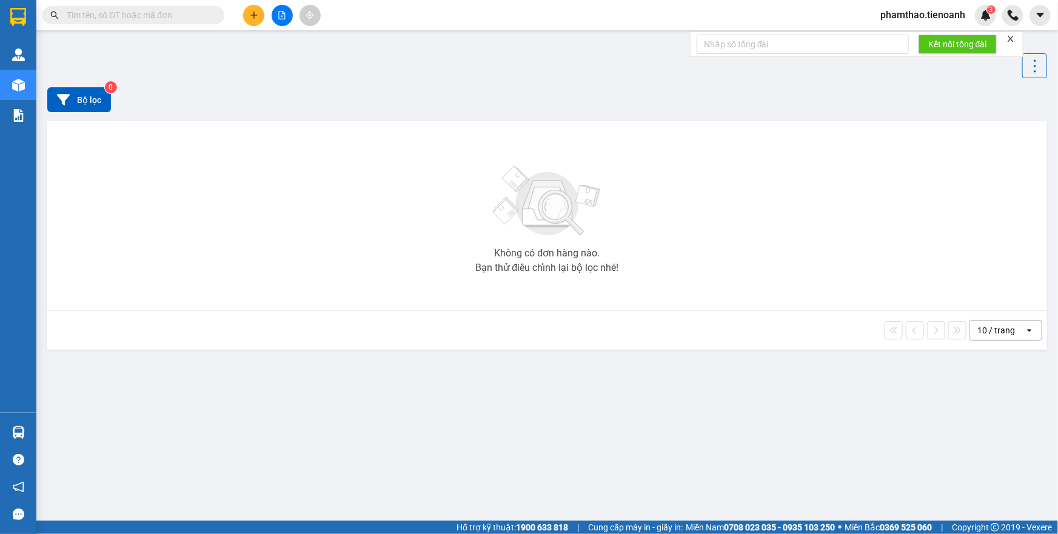
click at [261, 18] on div at bounding box center [281, 15] width 91 height 21
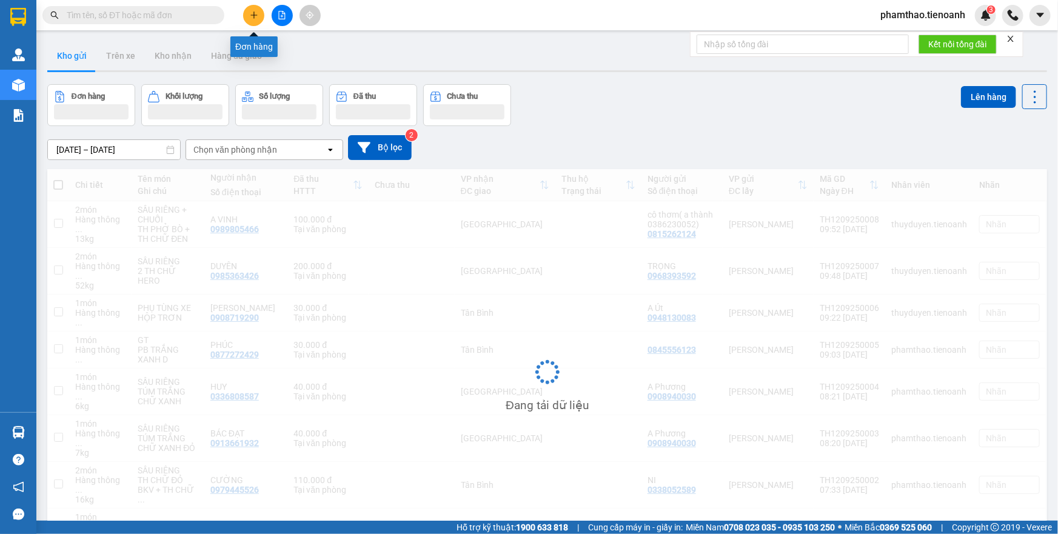
click at [245, 16] on button at bounding box center [253, 15] width 21 height 21
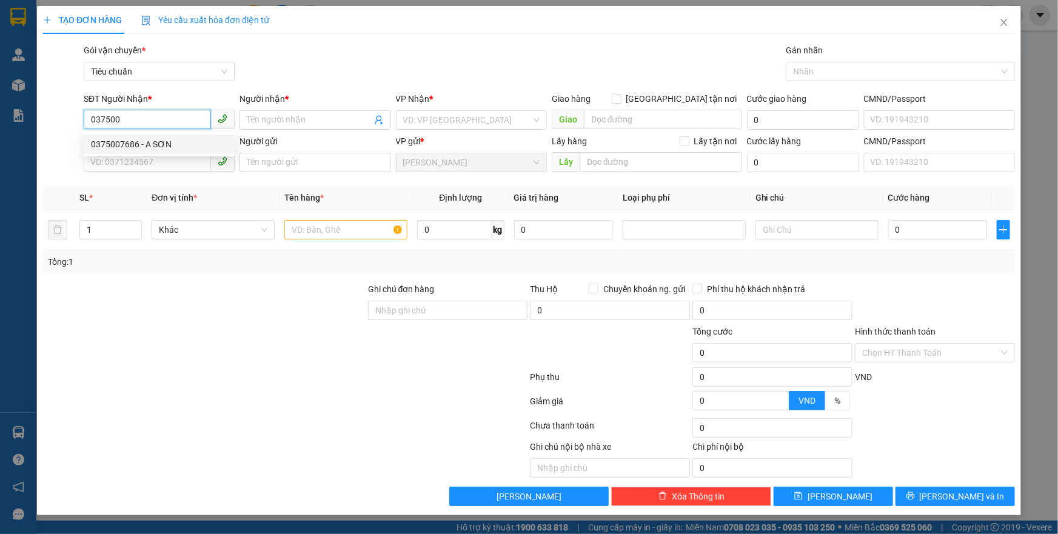
click at [121, 140] on div "0375007686 - A SƠN" at bounding box center [159, 144] width 136 height 13
type input "0375007686"
type input "A SƠN"
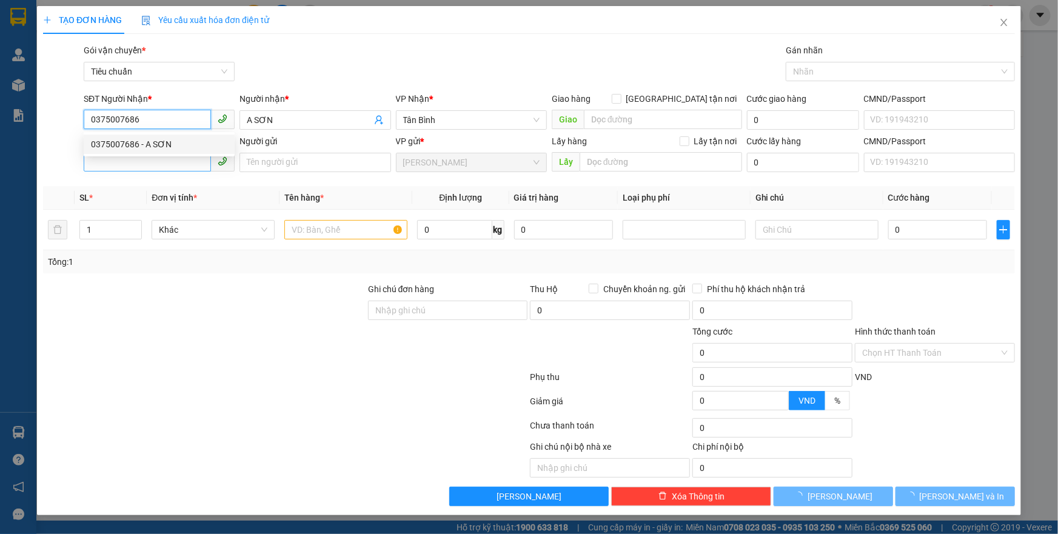
type input "50.000"
type input "0375007686"
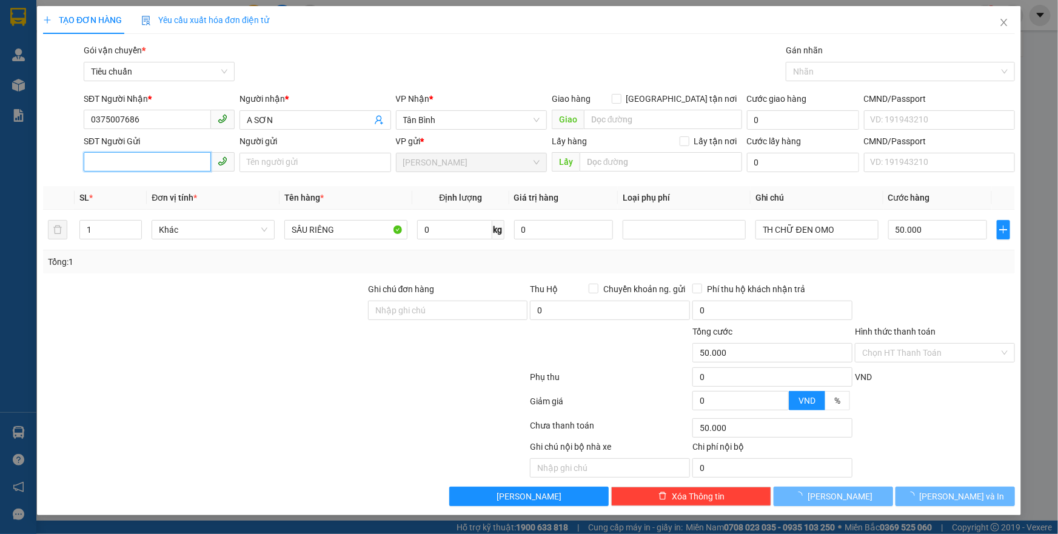
click at [145, 161] on input "SĐT Người Gửi" at bounding box center [147, 161] width 127 height 19
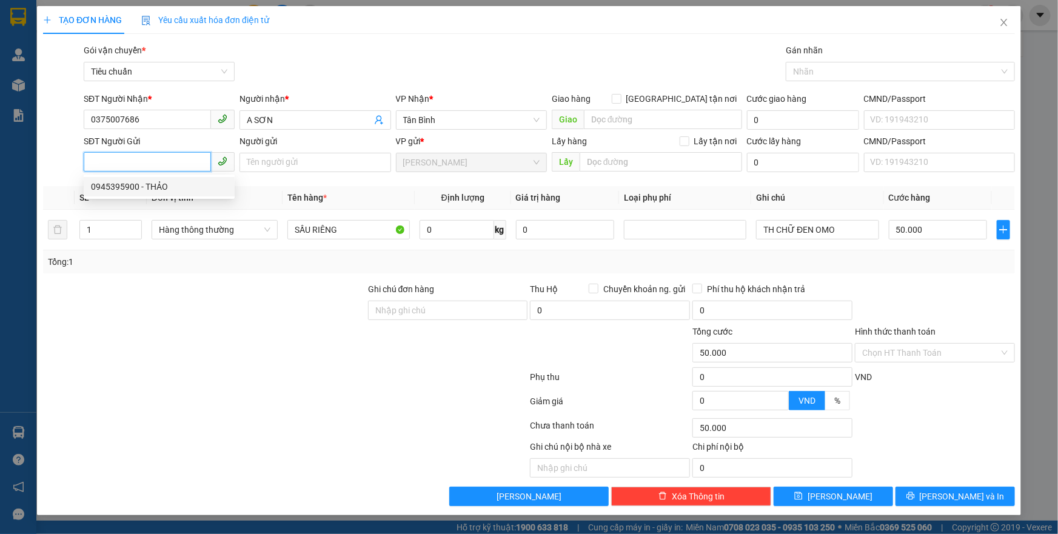
click at [151, 182] on div "0945395900 - THẢO" at bounding box center [159, 186] width 136 height 13
type input "0945395900"
type input "THẢO"
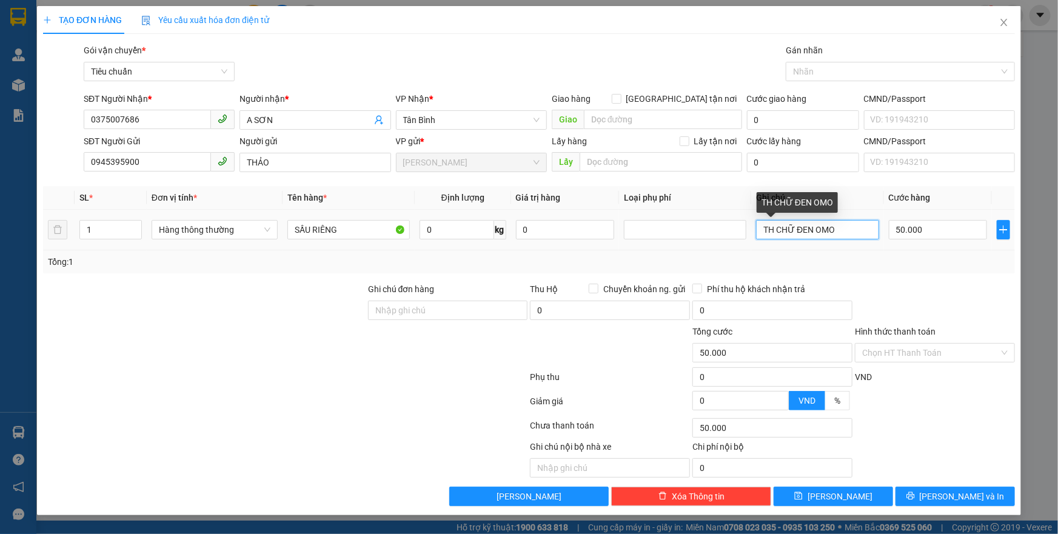
drag, startPoint x: 842, startPoint y: 230, endPoint x: 498, endPoint y: 236, distance: 344.9
click at [501, 236] on tr "1 Hàng thông thường SẦU RIÊNG 0 kg 0 TH CHỮ ĐEN OMO 50.000" at bounding box center [529, 230] width 972 height 41
click at [452, 234] on input "0" at bounding box center [456, 229] width 75 height 19
type input "15"
click at [772, 225] on input "text" at bounding box center [817, 229] width 122 height 19
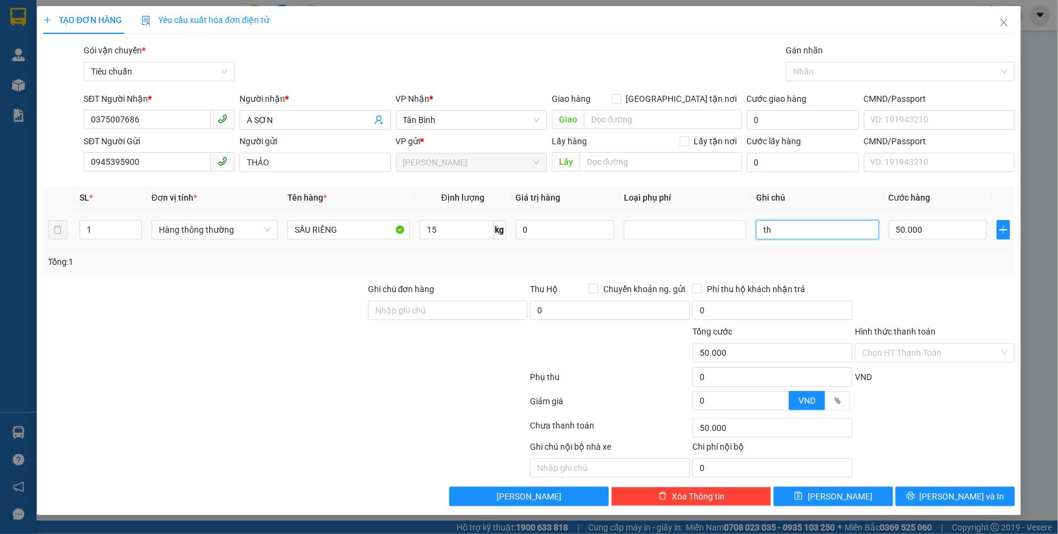
type input "t"
type input "TH CHỮ XNAH L BKV"
click at [936, 291] on div at bounding box center [934, 303] width 162 height 42
click at [926, 345] on input "Hình thức thanh toán" at bounding box center [930, 353] width 137 height 18
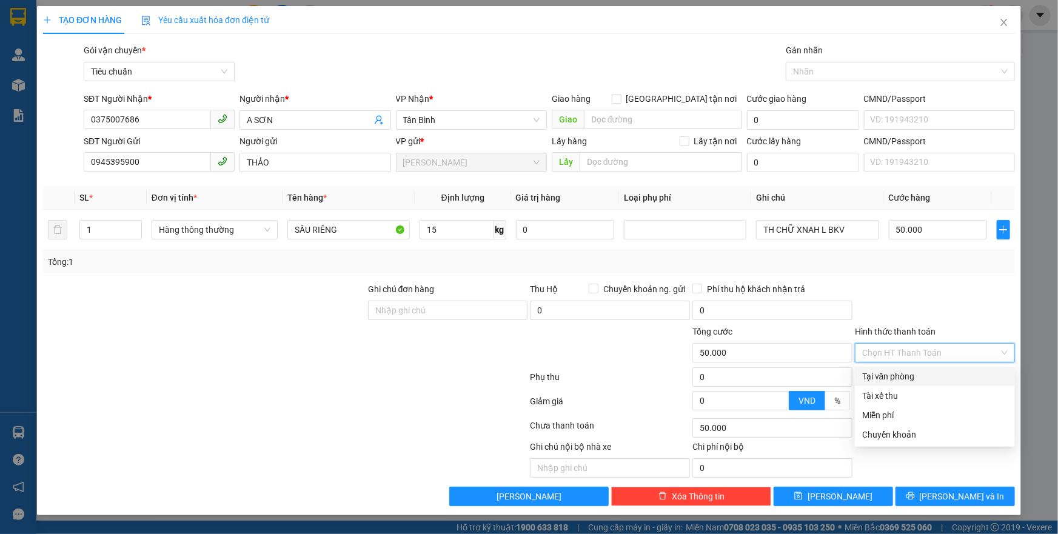
drag, startPoint x: 906, startPoint y: 372, endPoint x: 919, endPoint y: 394, distance: 25.6
click at [905, 375] on div "Tại văn phòng" at bounding box center [934, 376] width 145 height 13
type input "0"
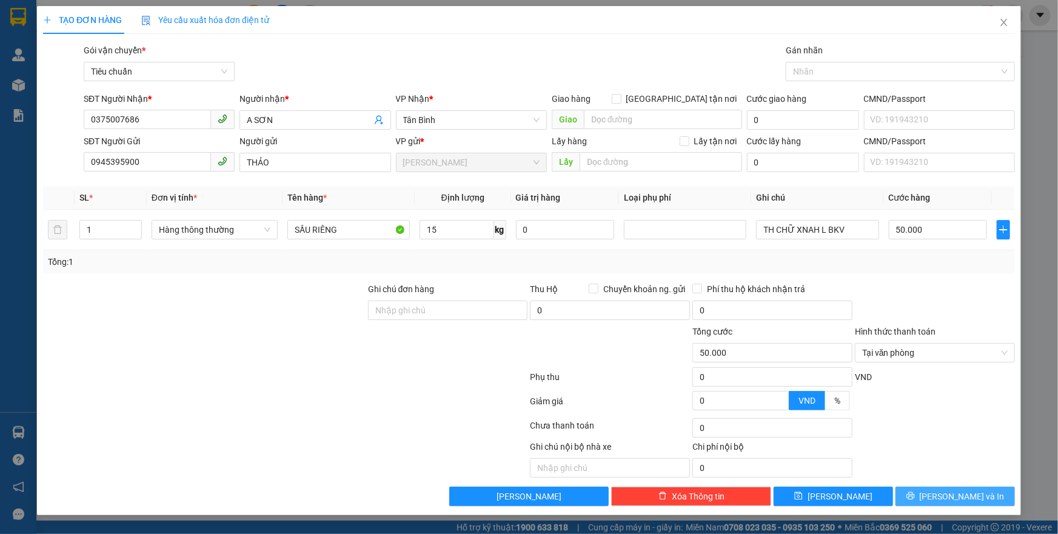
click at [929, 487] on button "Lưu và In" at bounding box center [954, 496] width 119 height 19
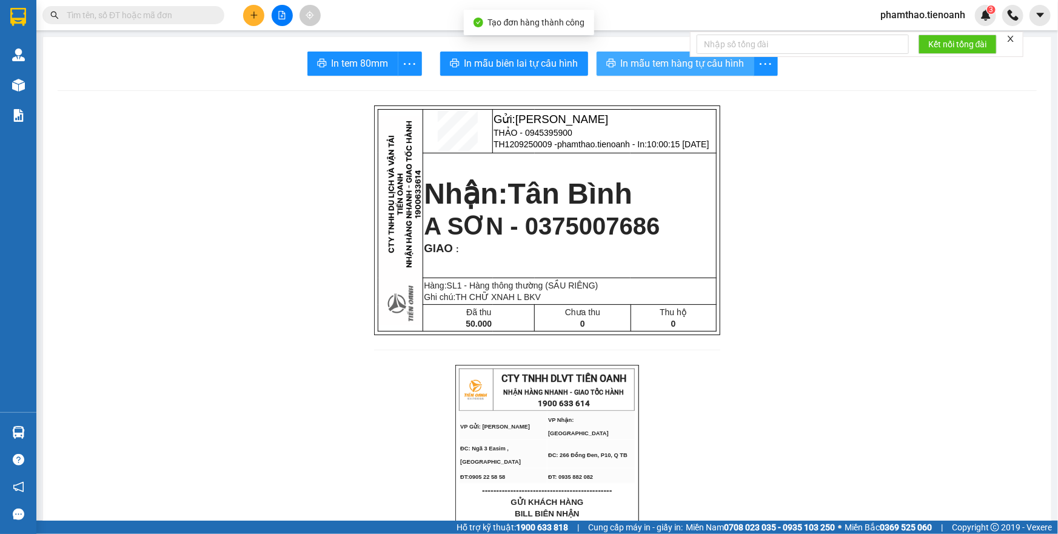
click at [641, 65] on span "In mẫu tem hàng tự cấu hình" at bounding box center [683, 63] width 124 height 15
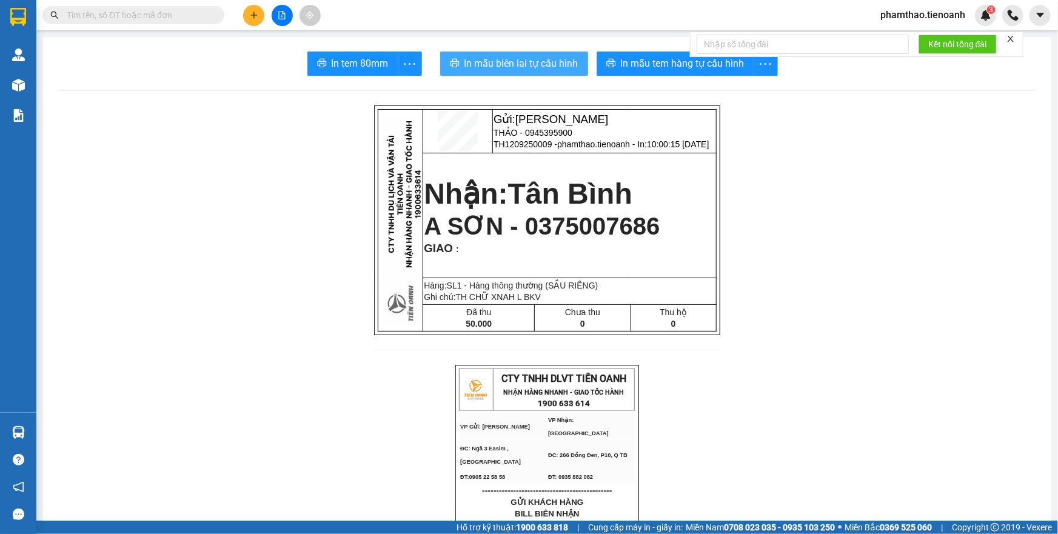
drag, startPoint x: 564, startPoint y: 70, endPoint x: 715, endPoint y: 212, distance: 207.1
click at [564, 70] on span "In mẫu biên lai tự cấu hình" at bounding box center [521, 63] width 114 height 15
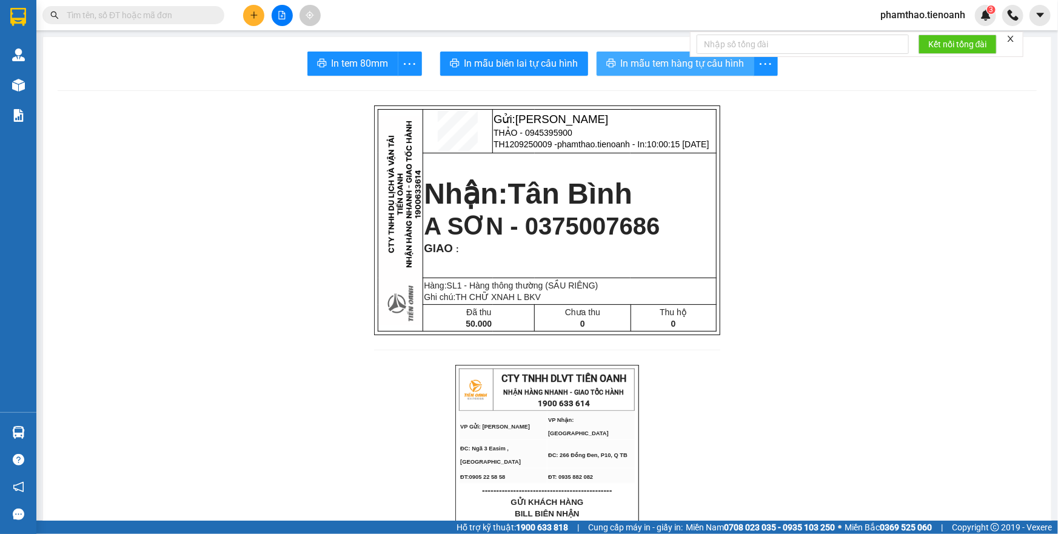
click at [652, 53] on button "In mẫu tem hàng tự cấu hình" at bounding box center [675, 64] width 158 height 24
